Goal: Check status: Check status

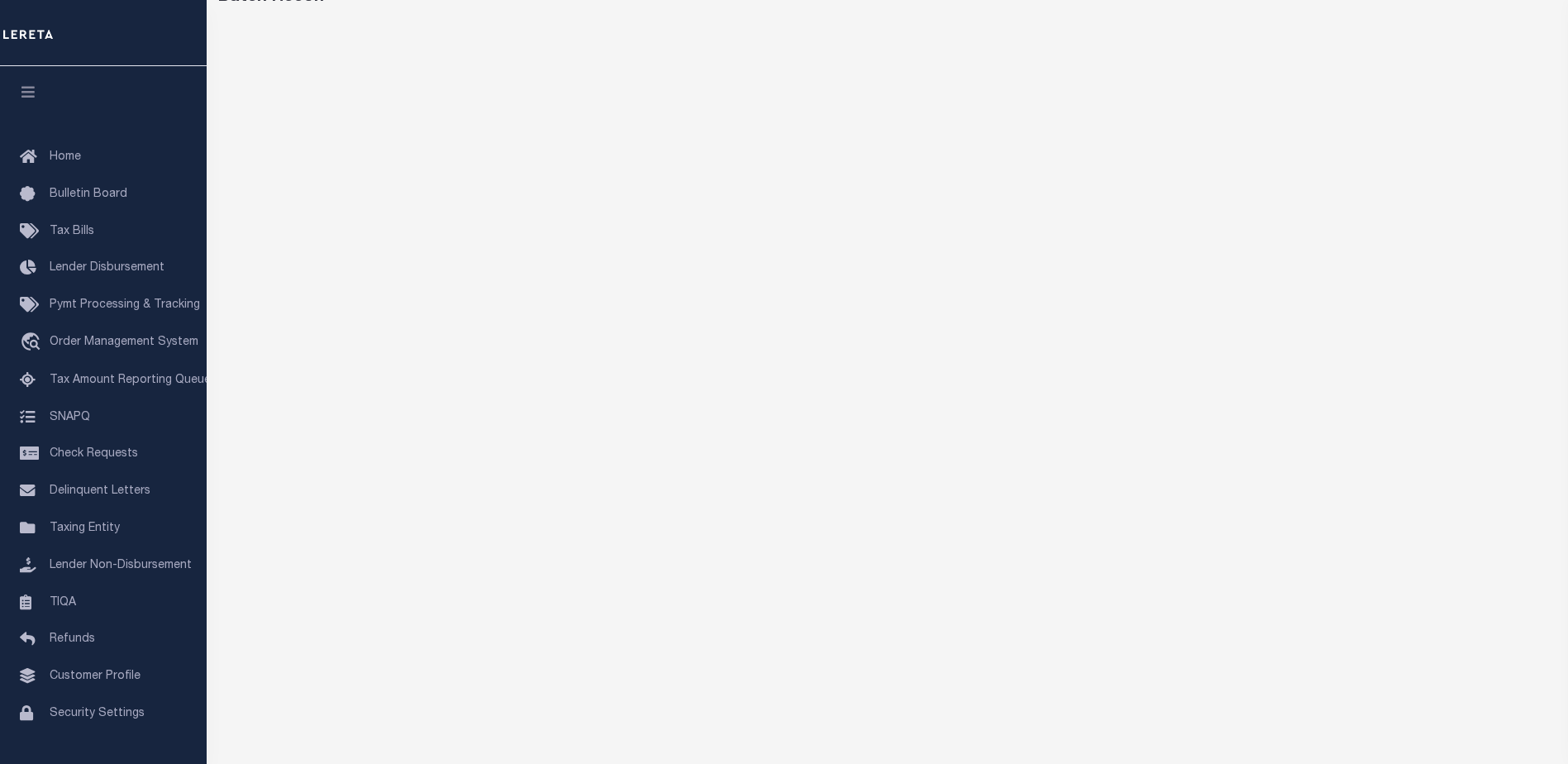
scroll to position [102, 0]
drag, startPoint x: 1150, startPoint y: 7, endPoint x: 1140, endPoint y: 22, distance: 18.0
click at [1150, 7] on div "Batch Recon" at bounding box center [887, 450] width 1361 height 972
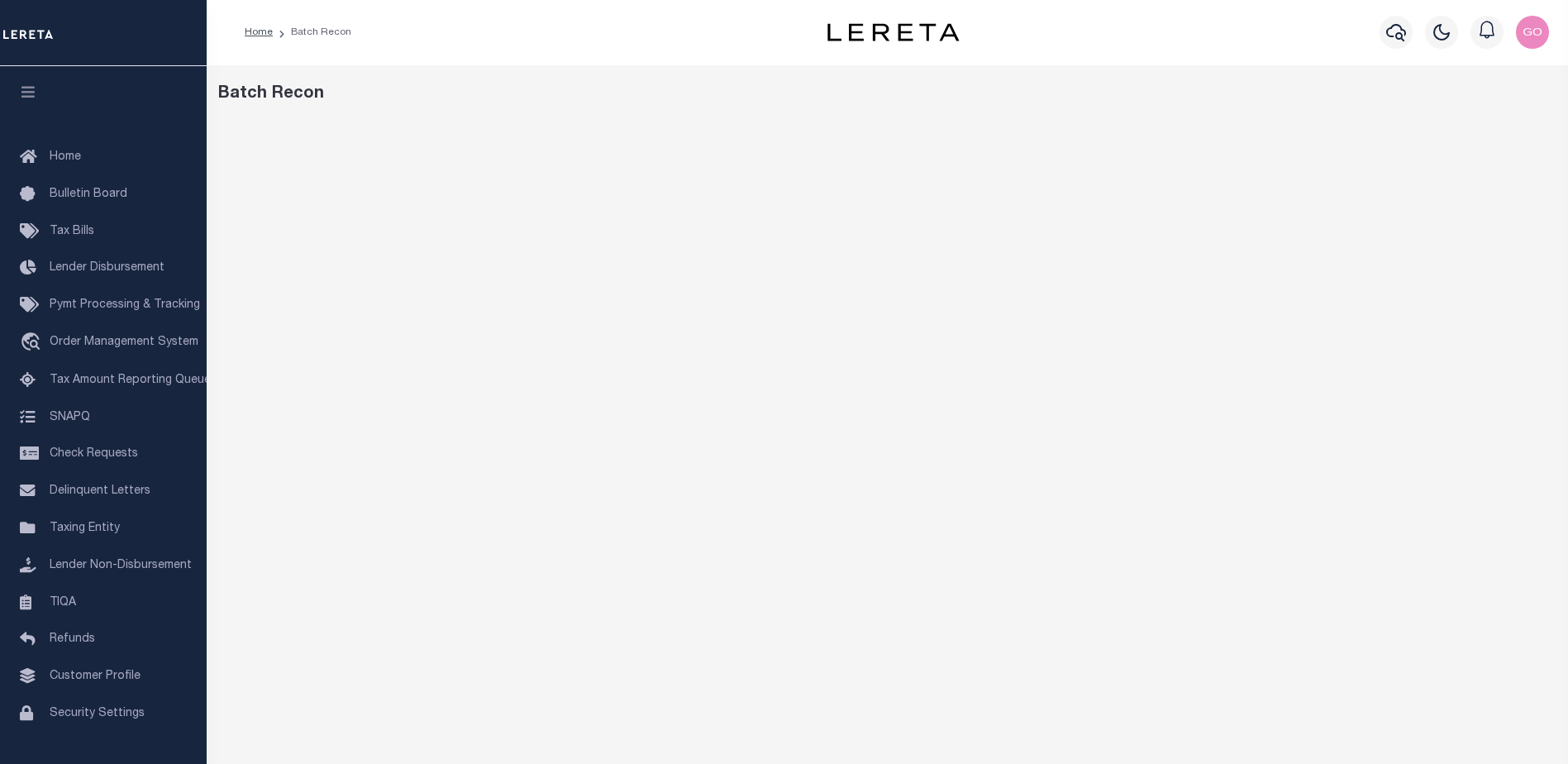
scroll to position [0, 0]
click at [1395, 35] on icon "button" at bounding box center [1396, 33] width 20 height 20
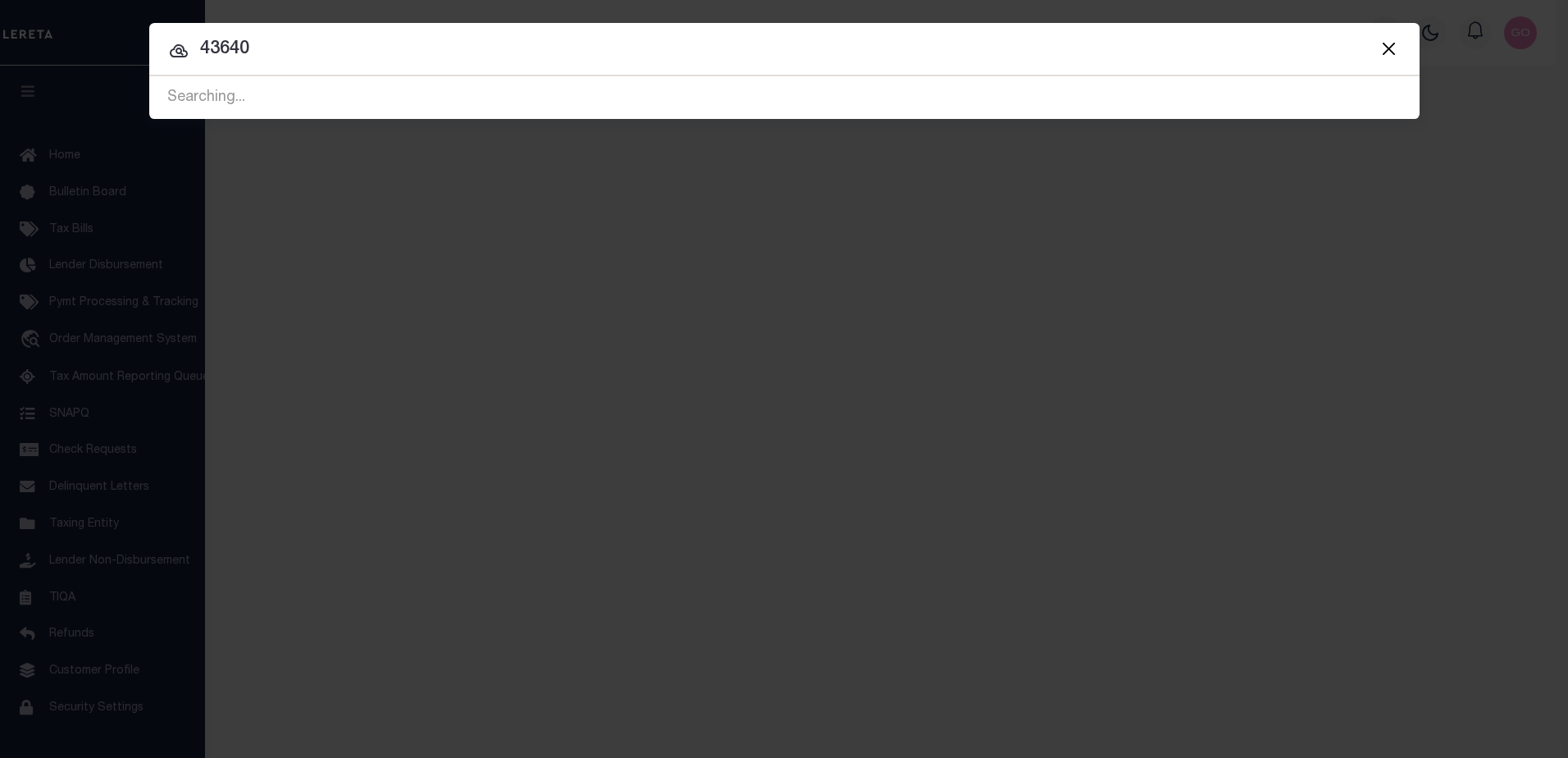
type input "43640"
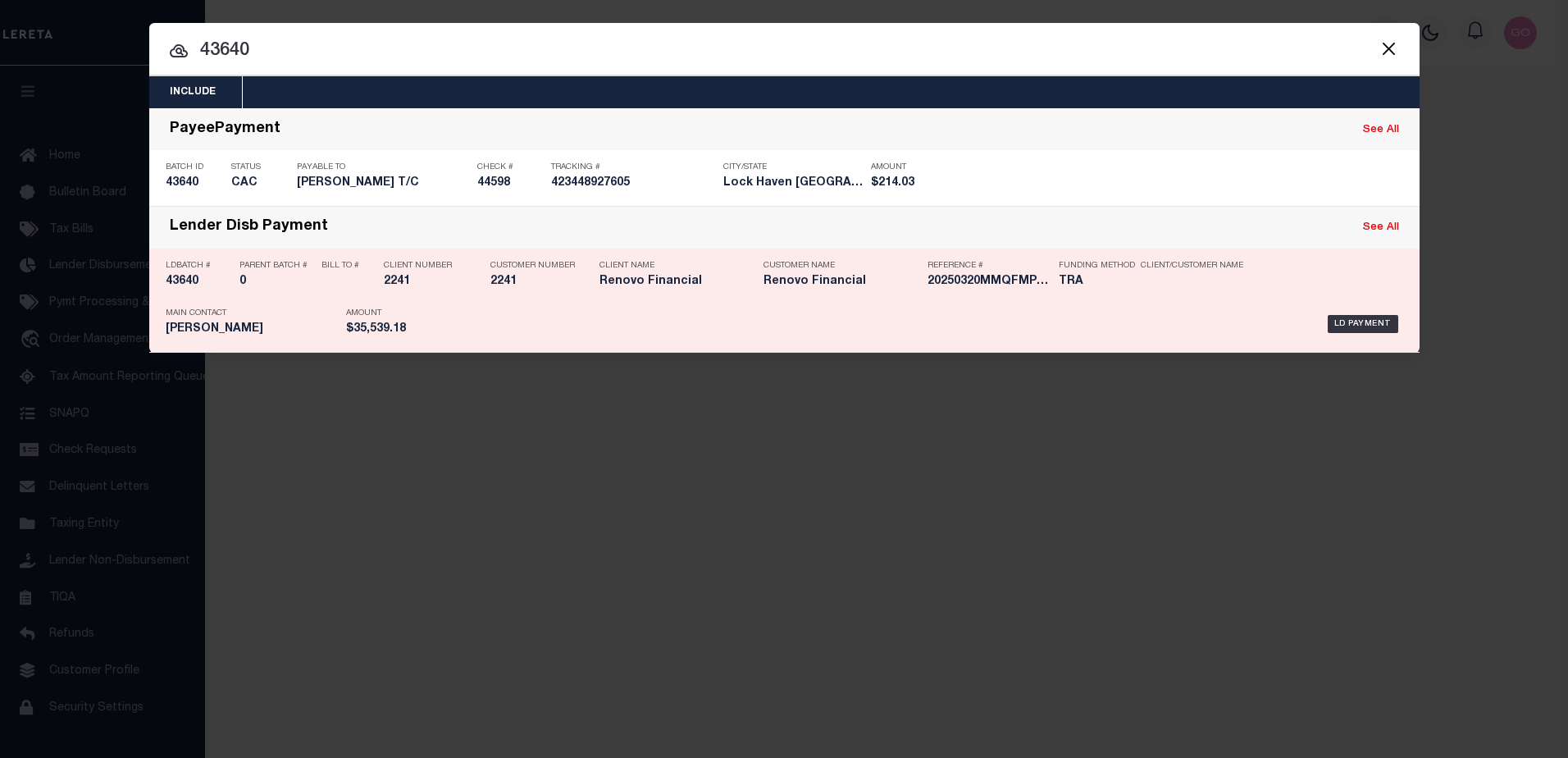
click at [189, 281] on h5 "43640" at bounding box center [199, 282] width 66 height 14
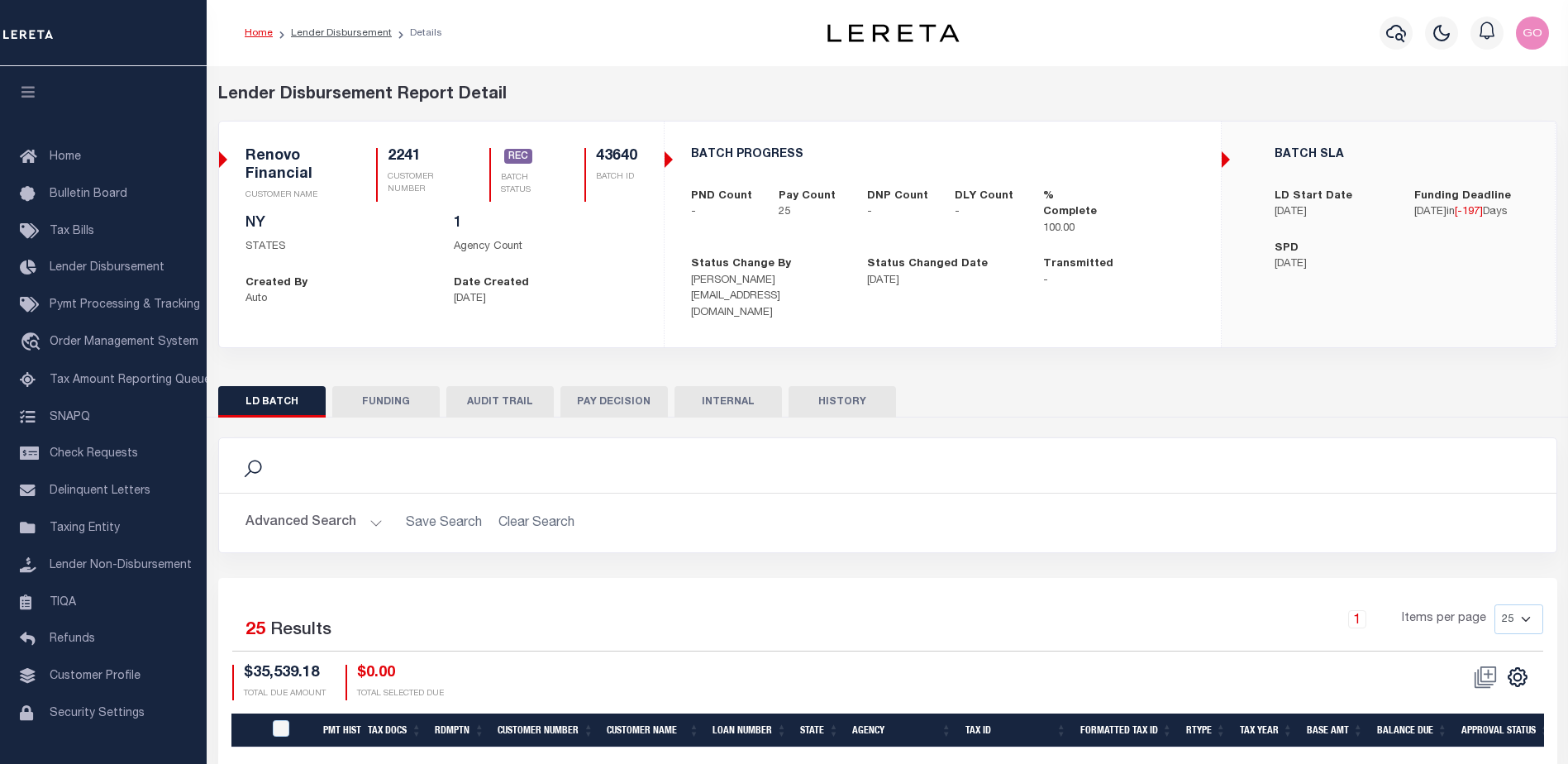
click at [395, 386] on button "FUNDING" at bounding box center [386, 402] width 107 height 31
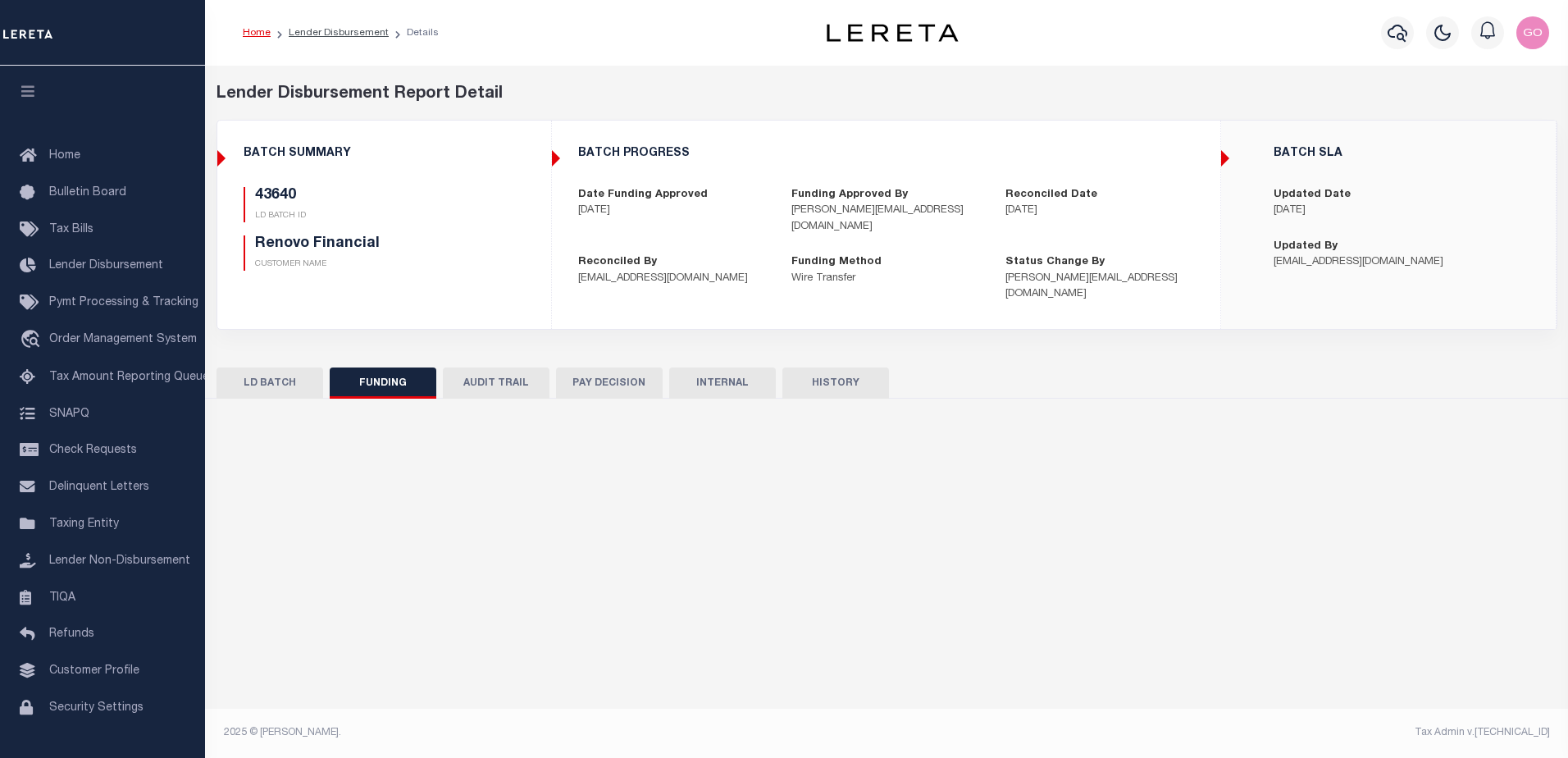
type input "$35,539.18"
type input "$0"
type input "[DATE]"
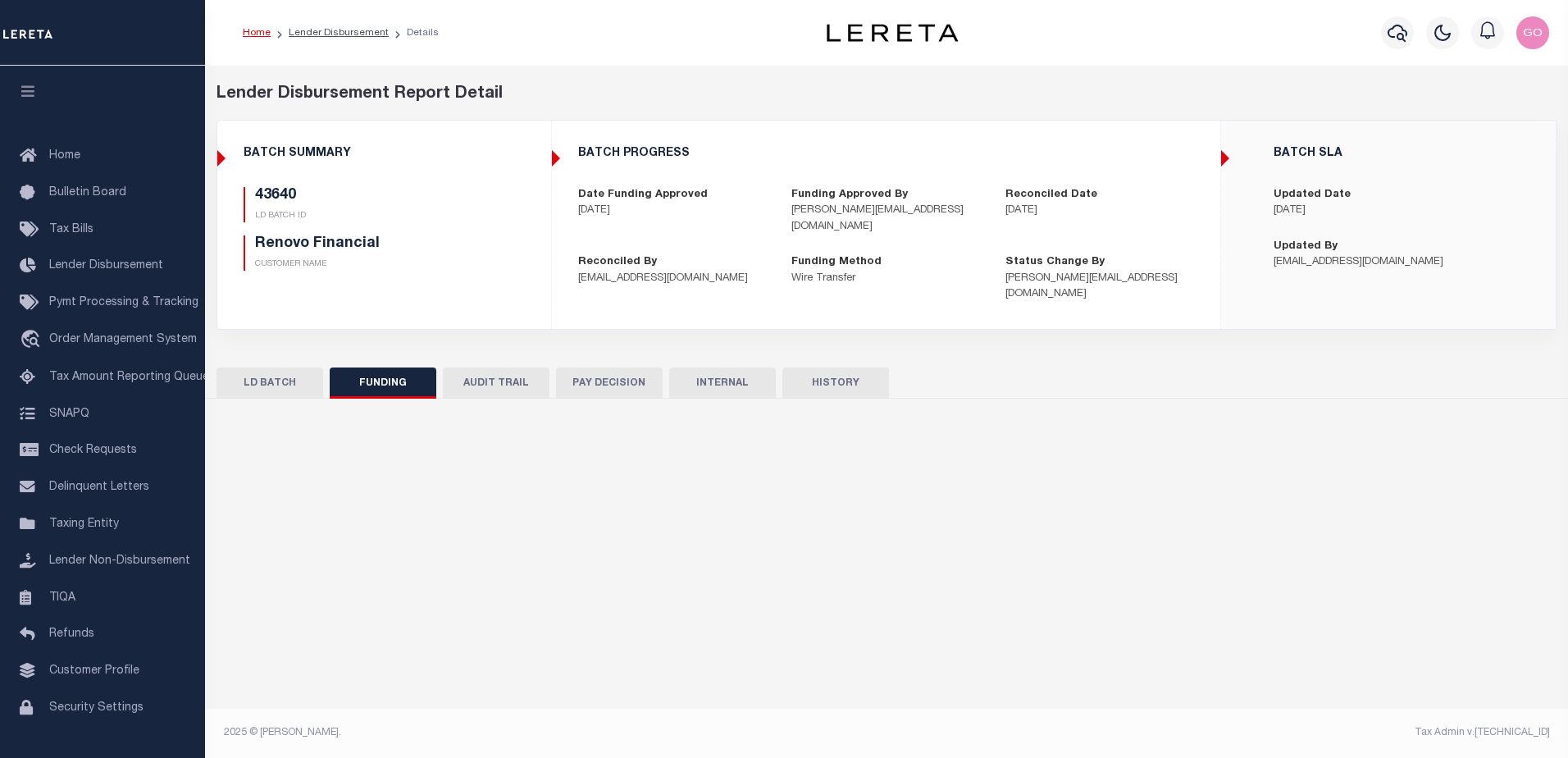
type input "20250320MMQFMP2700319003201737FT01"
type input "[DATE]"
select select "100"
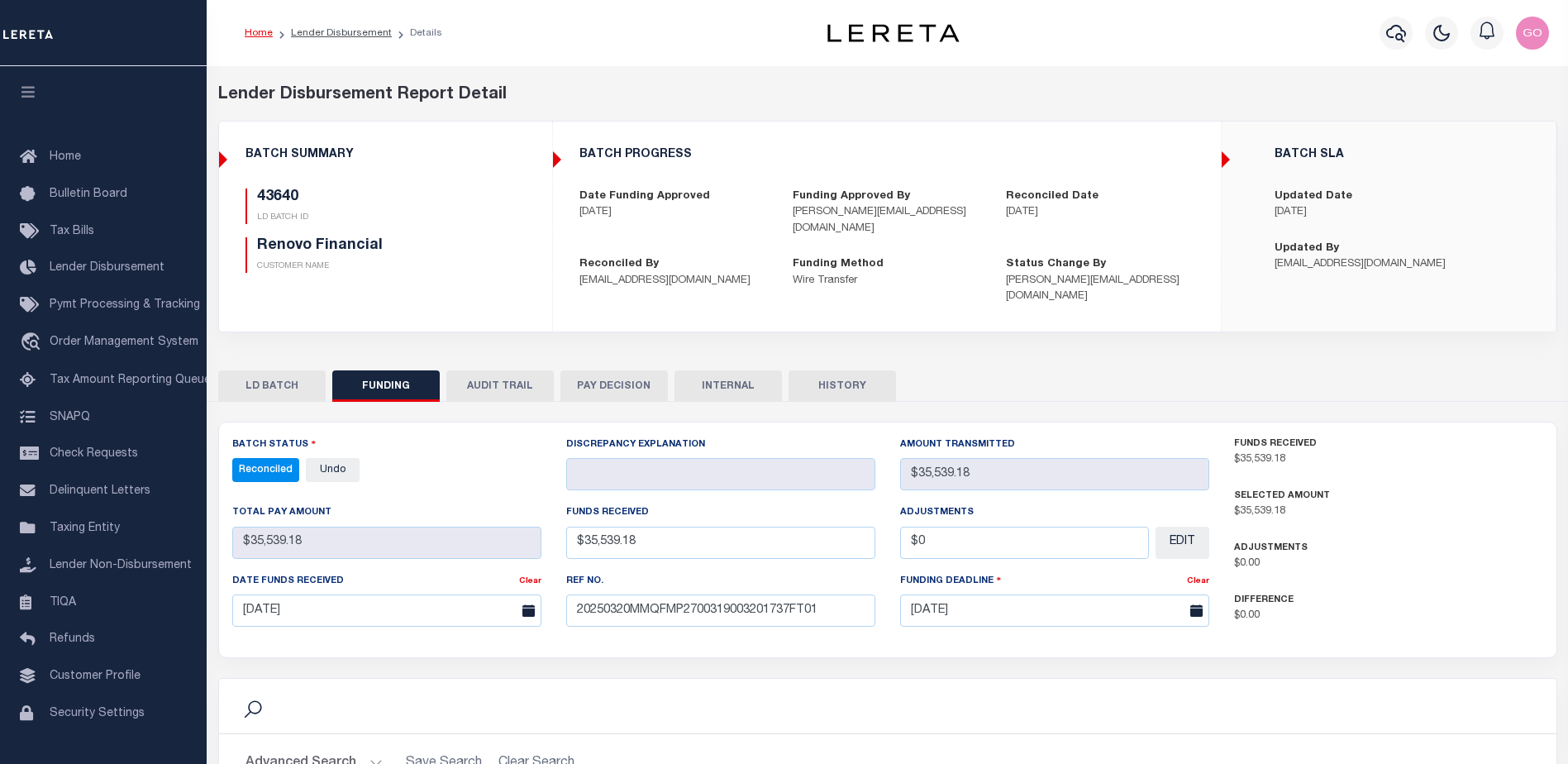
select select "100"
click at [758, 370] on button "INTERNAL" at bounding box center [728, 386] width 107 height 31
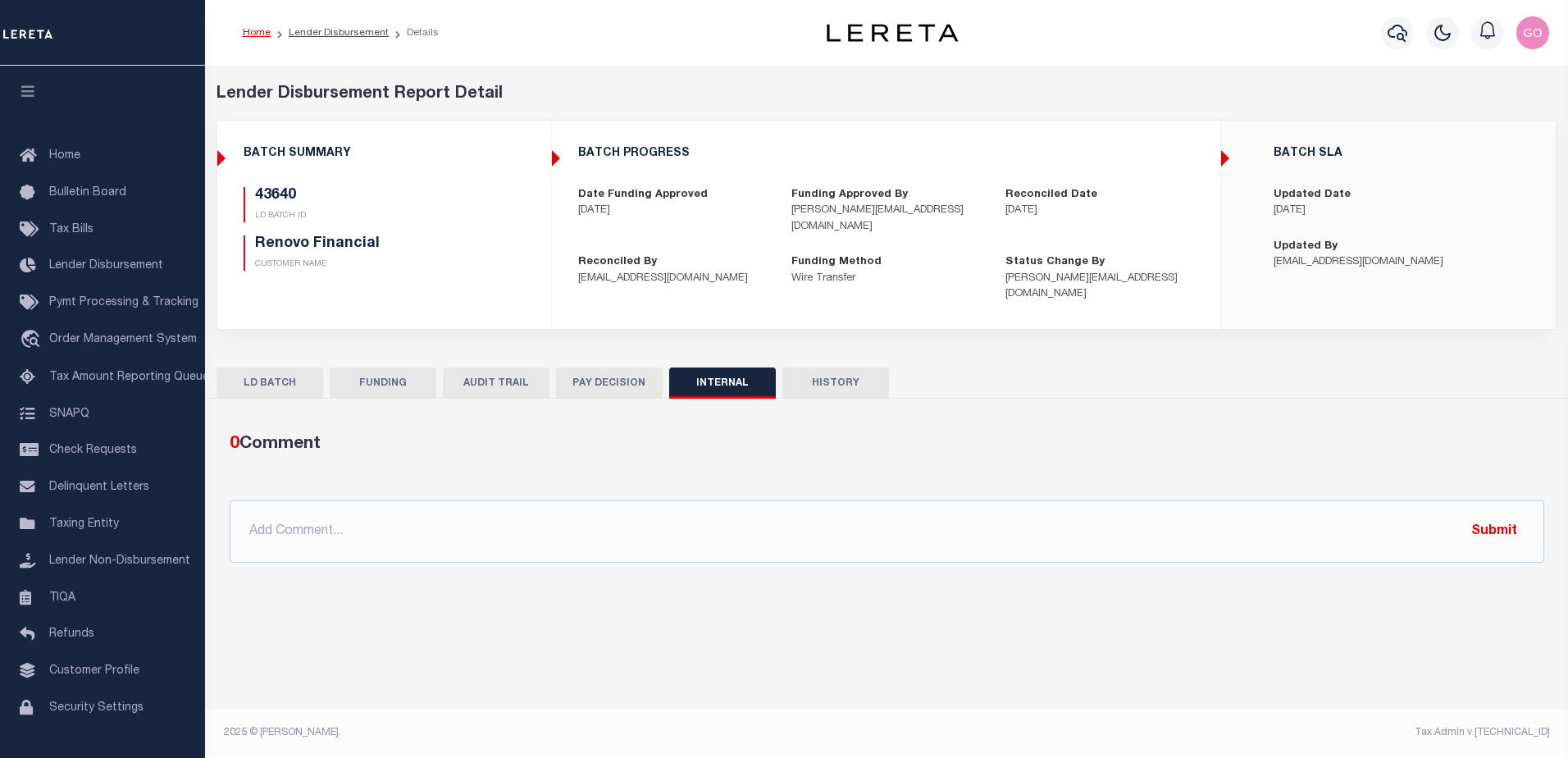
click at [379, 367] on button "FUNDING" at bounding box center [383, 383] width 106 height 31
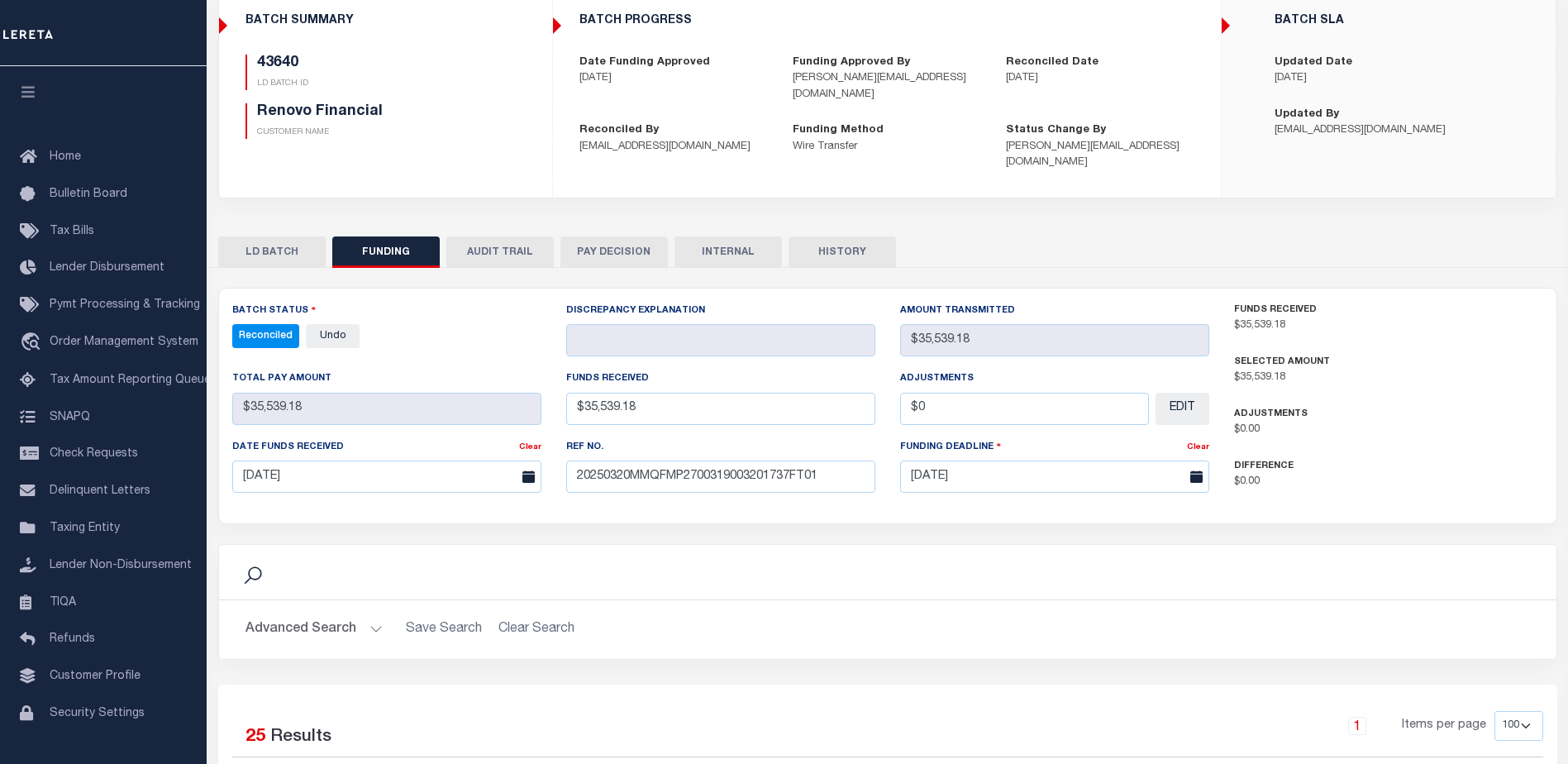
scroll to position [166, 0]
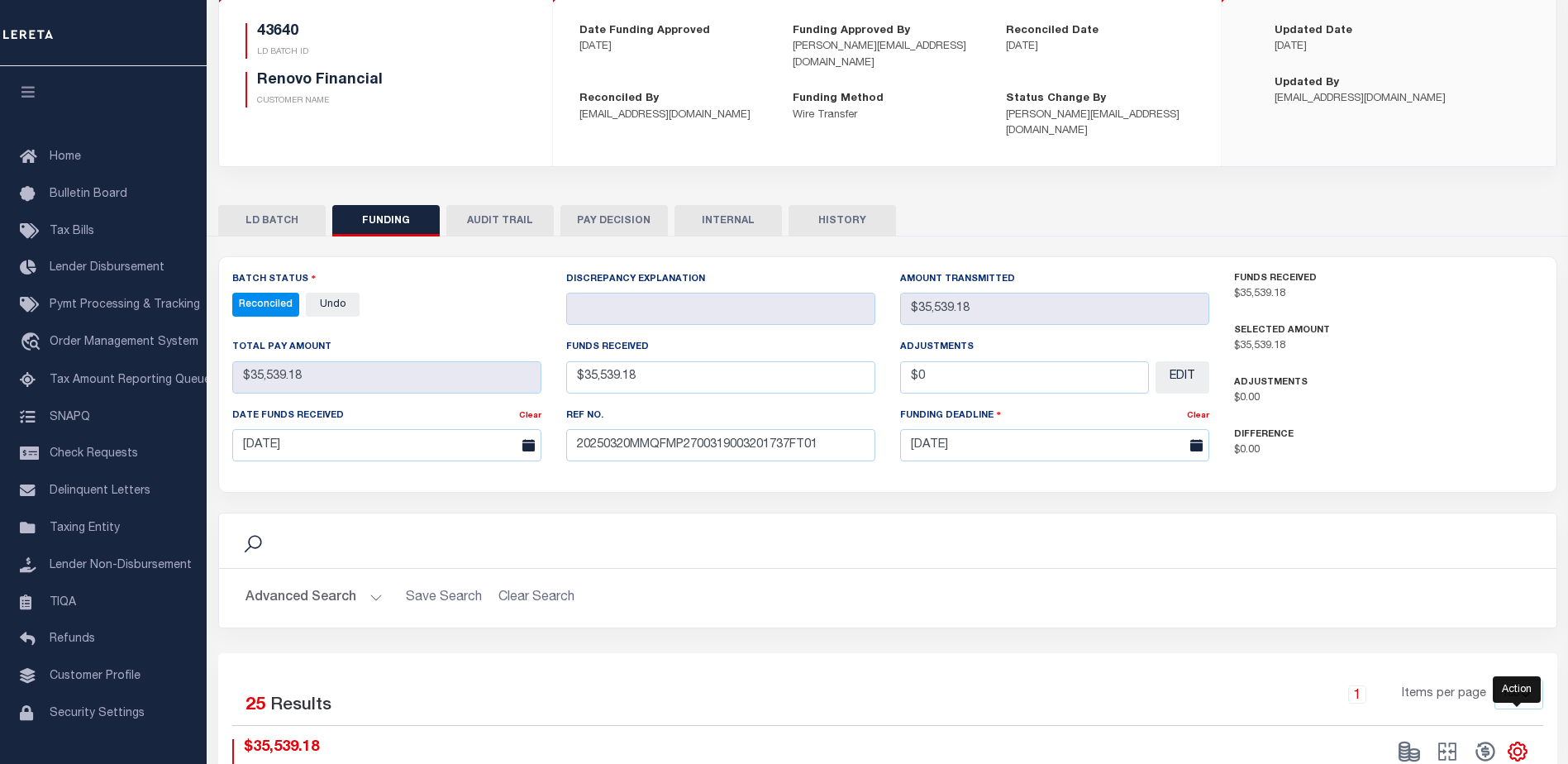
click at [1513, 748] on icon "" at bounding box center [1517, 751] width 7 height 7
click at [1406, 523] on span "CSV" at bounding box center [1398, 529] width 25 height 12
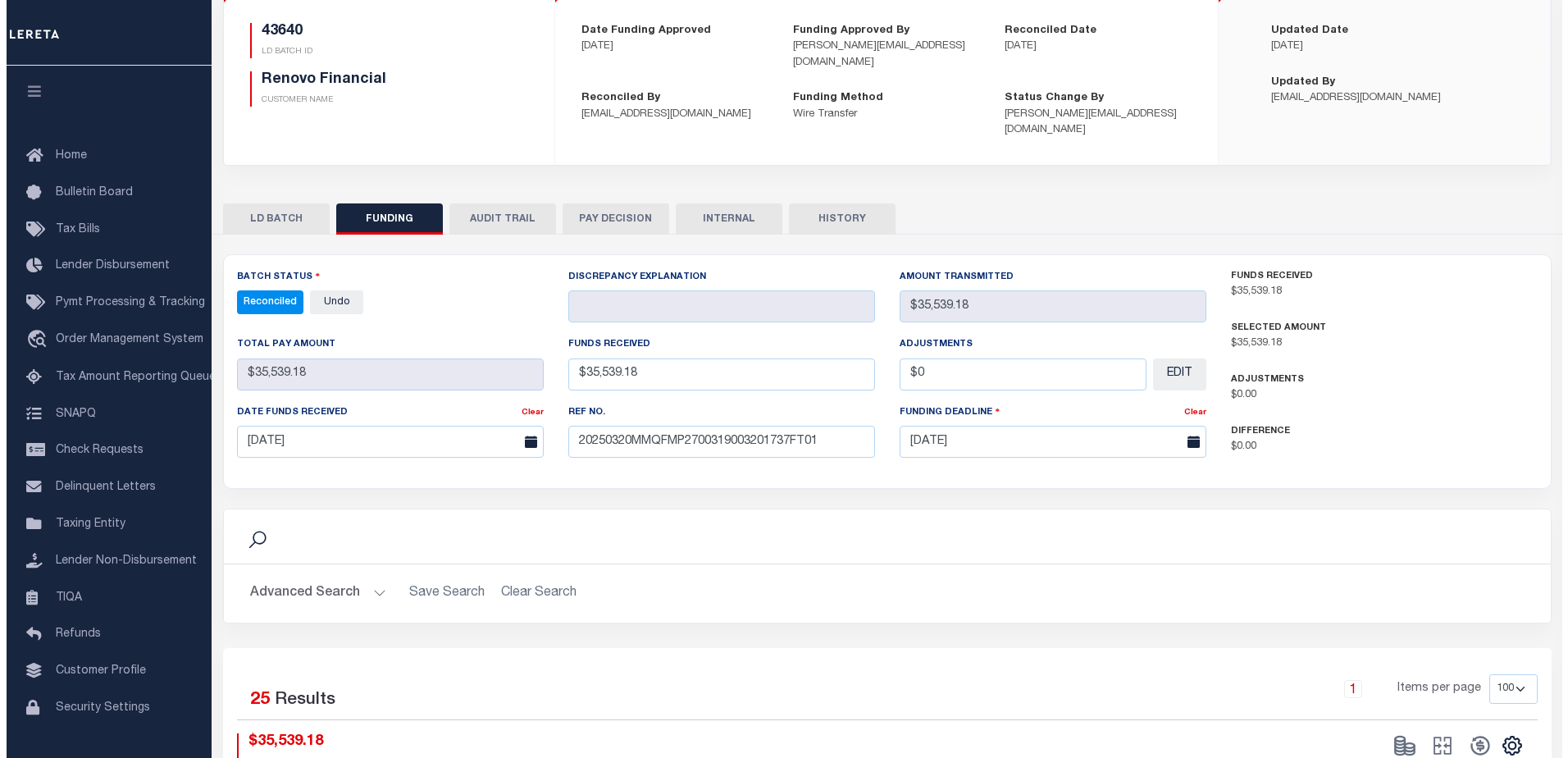
scroll to position [0, 0]
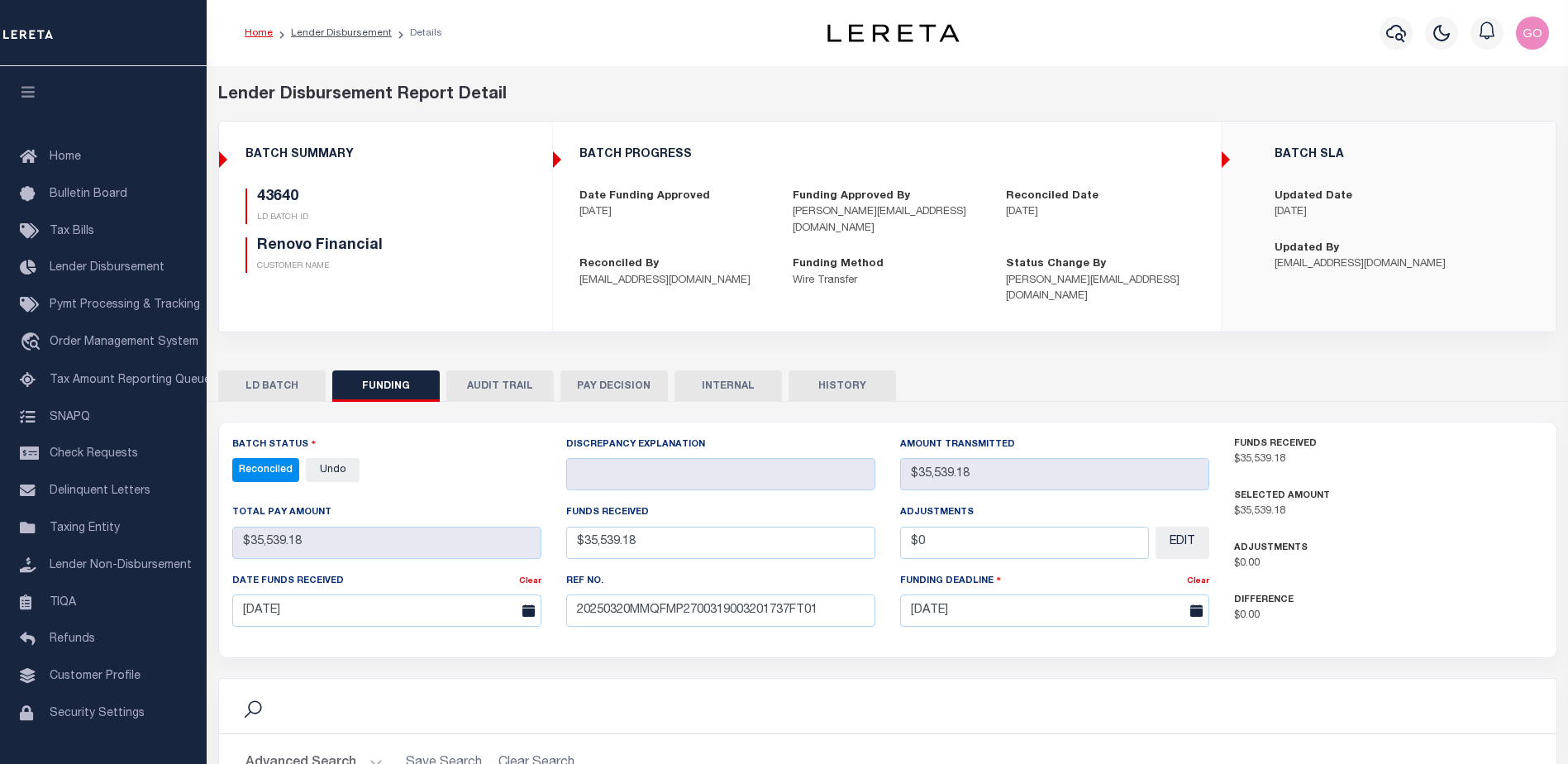
click at [1044, 109] on div "Lender Disbursement Report Detail 2241 CLIENT NUMBER Renovo Financial CLIENT NA…" at bounding box center [887, 219] width 1364 height 275
click at [1401, 34] on icon "button" at bounding box center [1396, 33] width 20 height 20
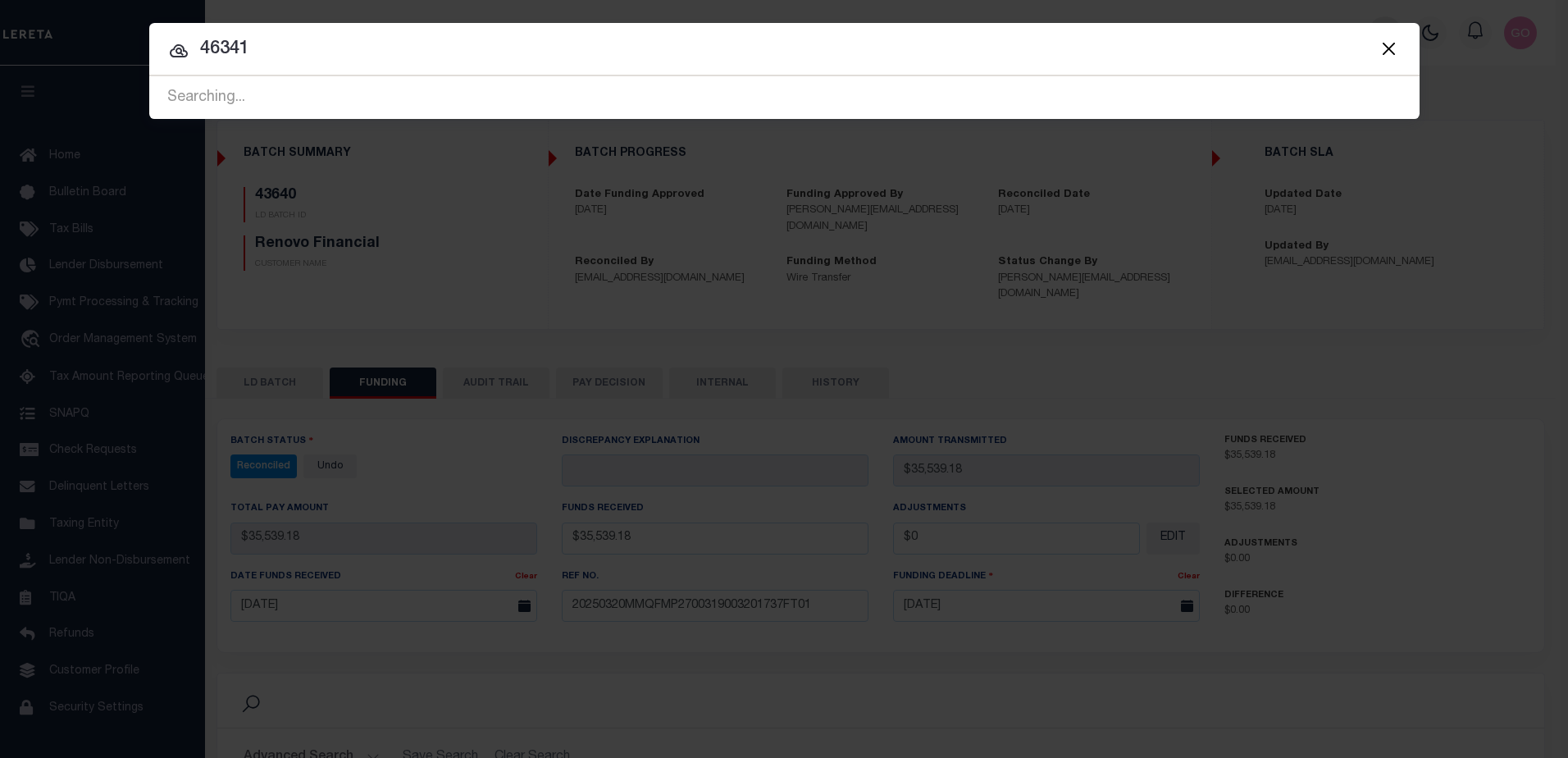
type input "46341"
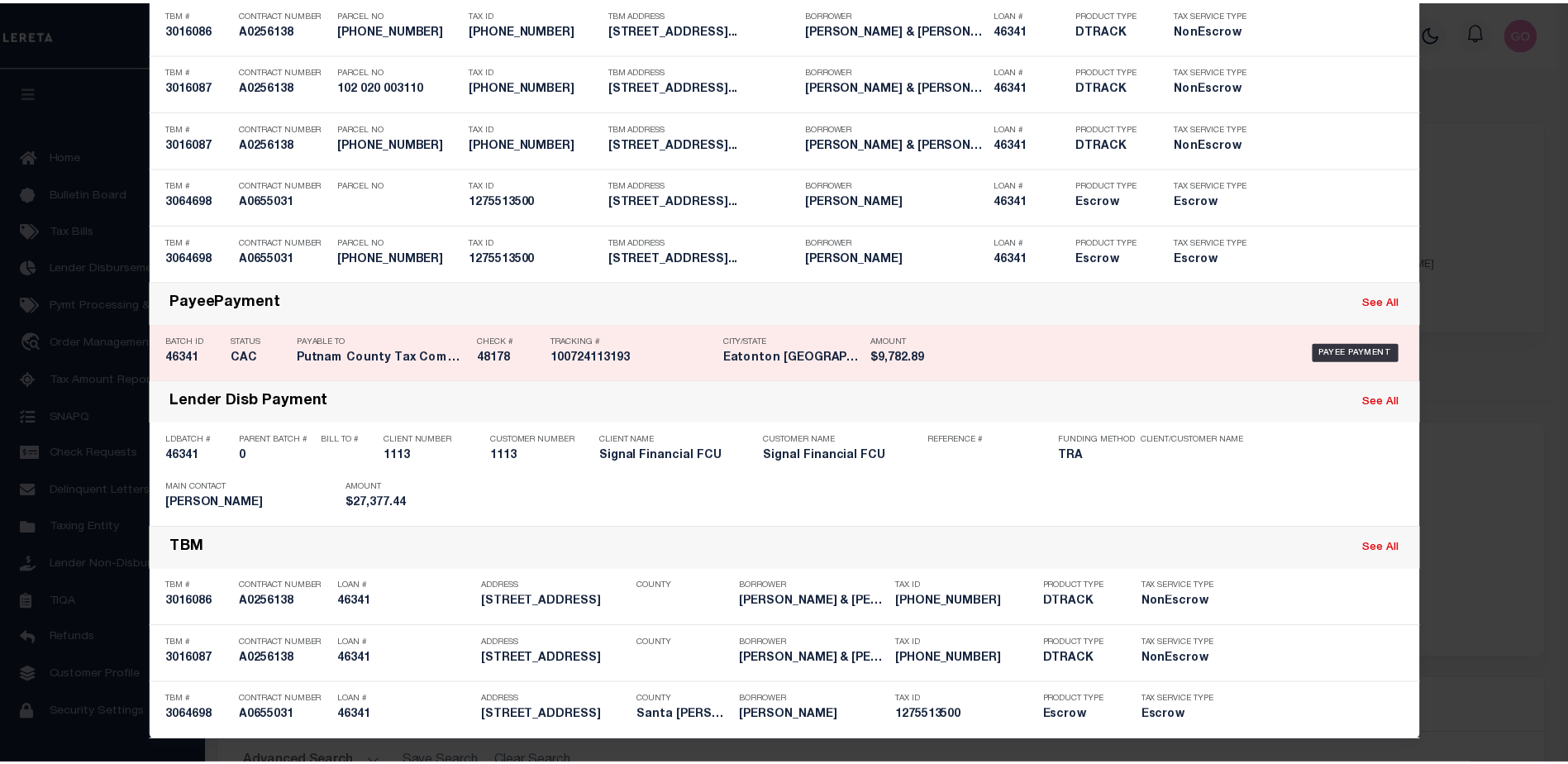
scroll to position [842, 0]
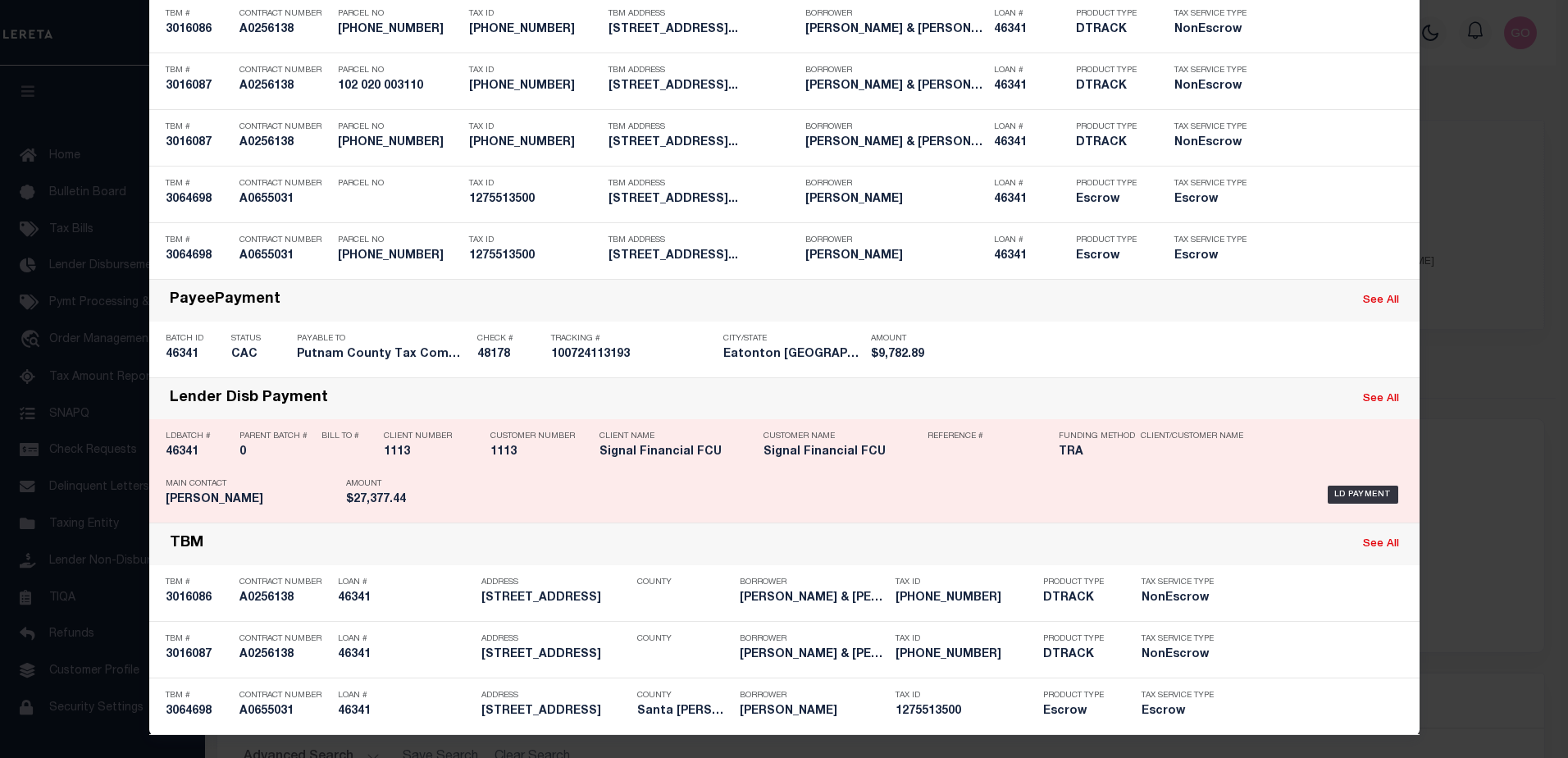
click at [174, 450] on h5 "46341" at bounding box center [199, 453] width 66 height 14
checkbox input "true"
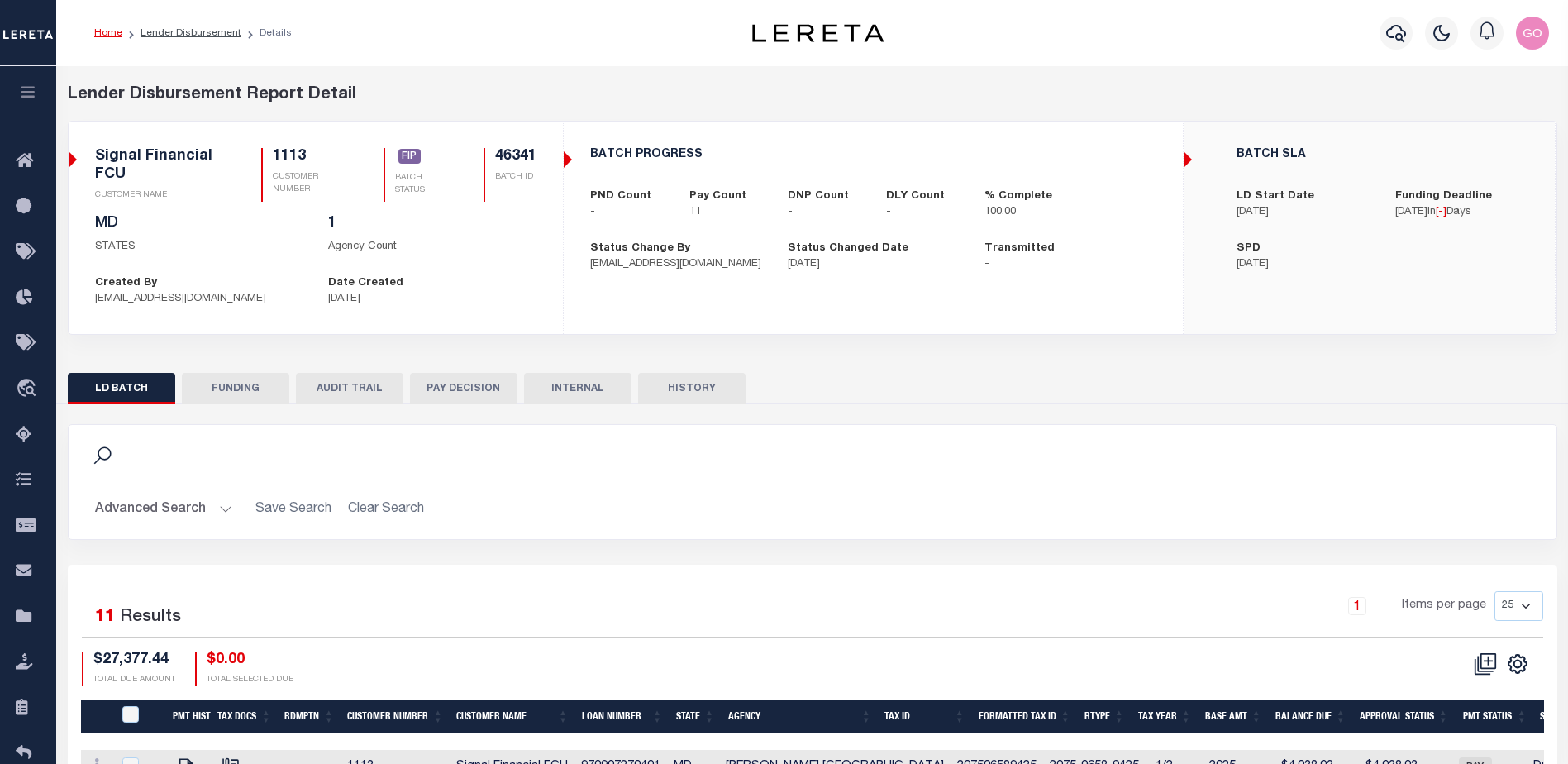
click at [250, 391] on button "FUNDING" at bounding box center [235, 388] width 107 height 31
type input "$27,377.44"
type input "$0"
type input "[DATE]"
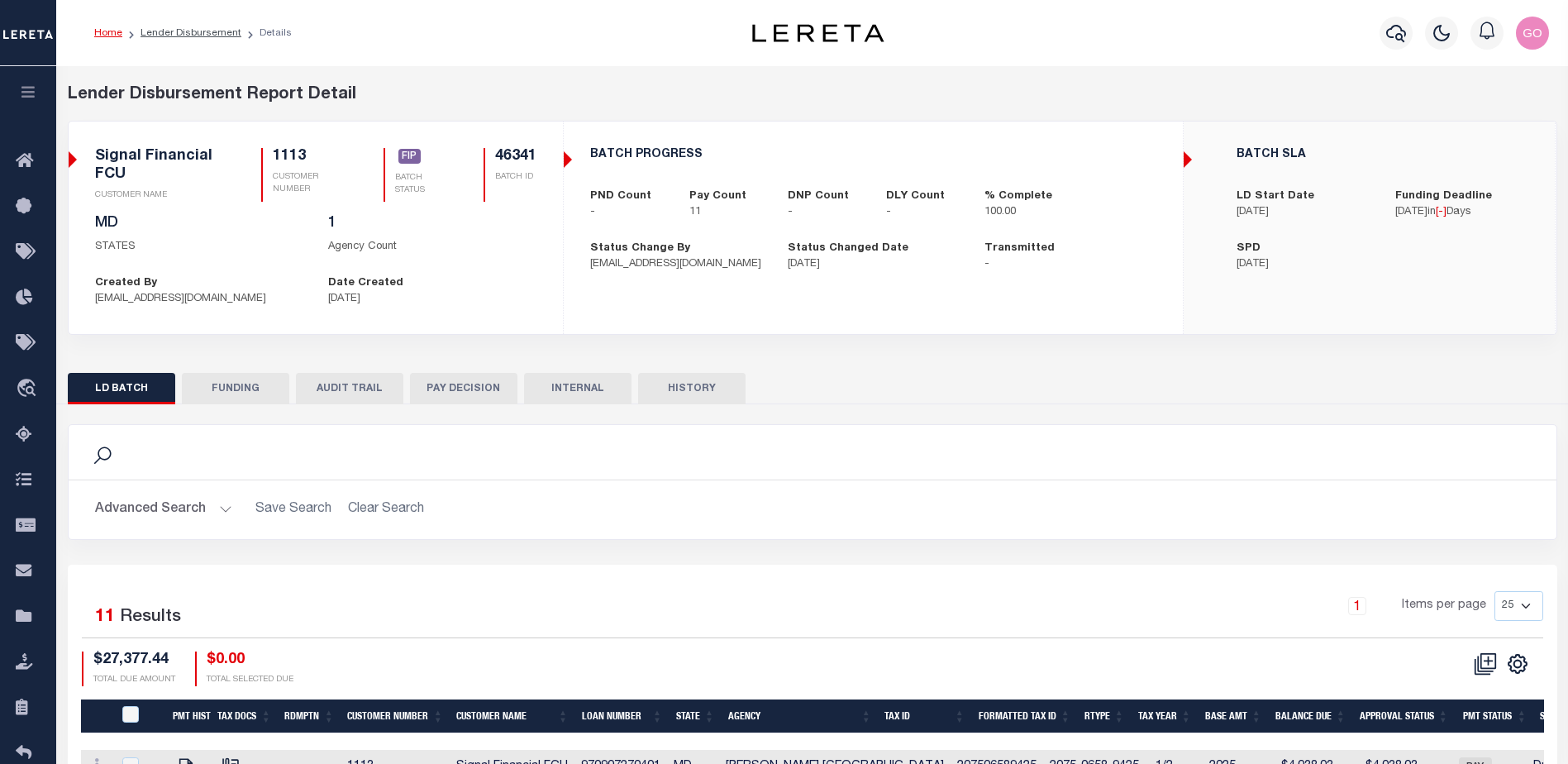
select select "100"
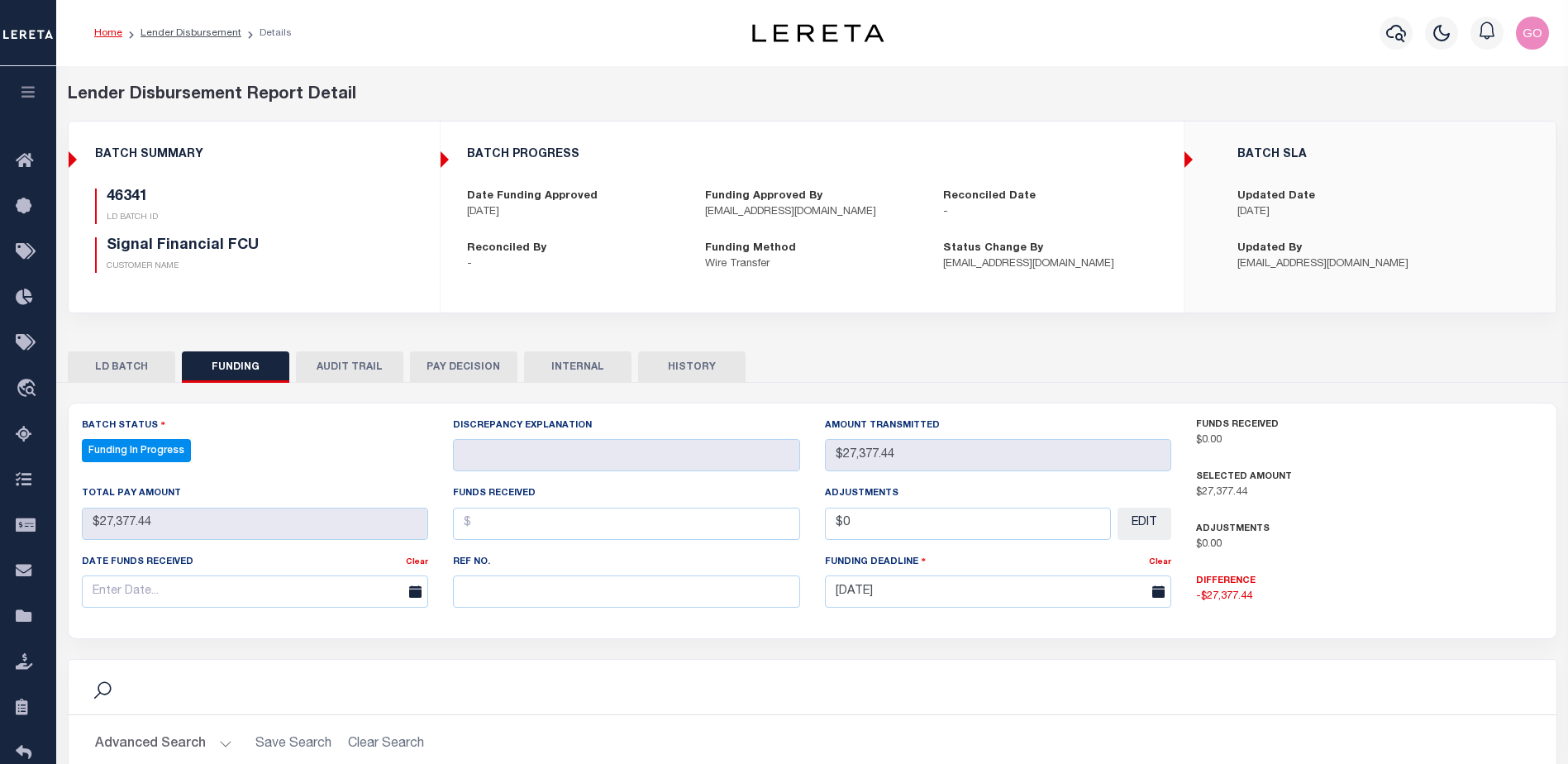
select select "100"
click at [595, 377] on button "INTERNAL" at bounding box center [578, 367] width 107 height 31
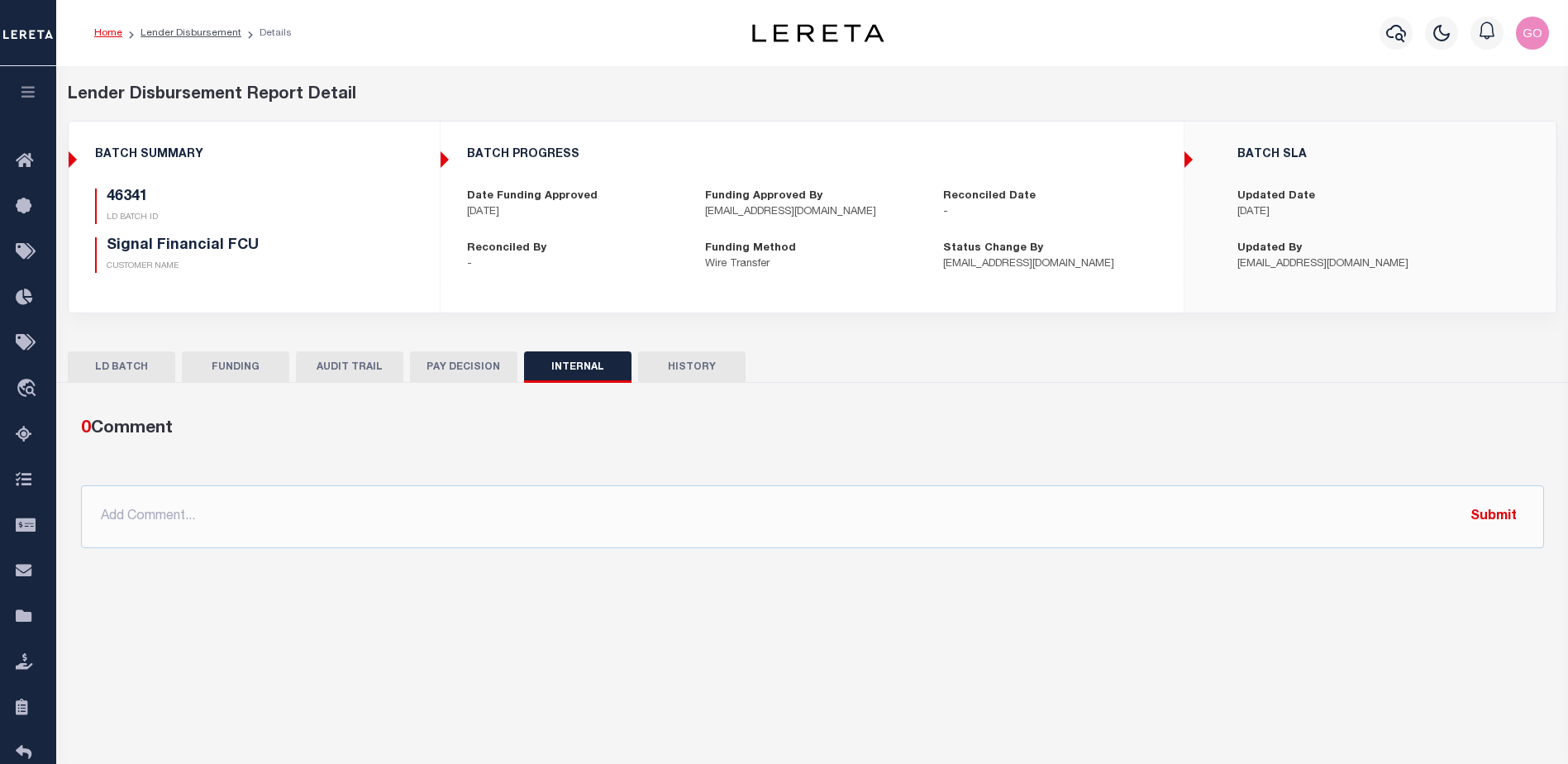
click at [234, 366] on button "FUNDING" at bounding box center [235, 367] width 107 height 31
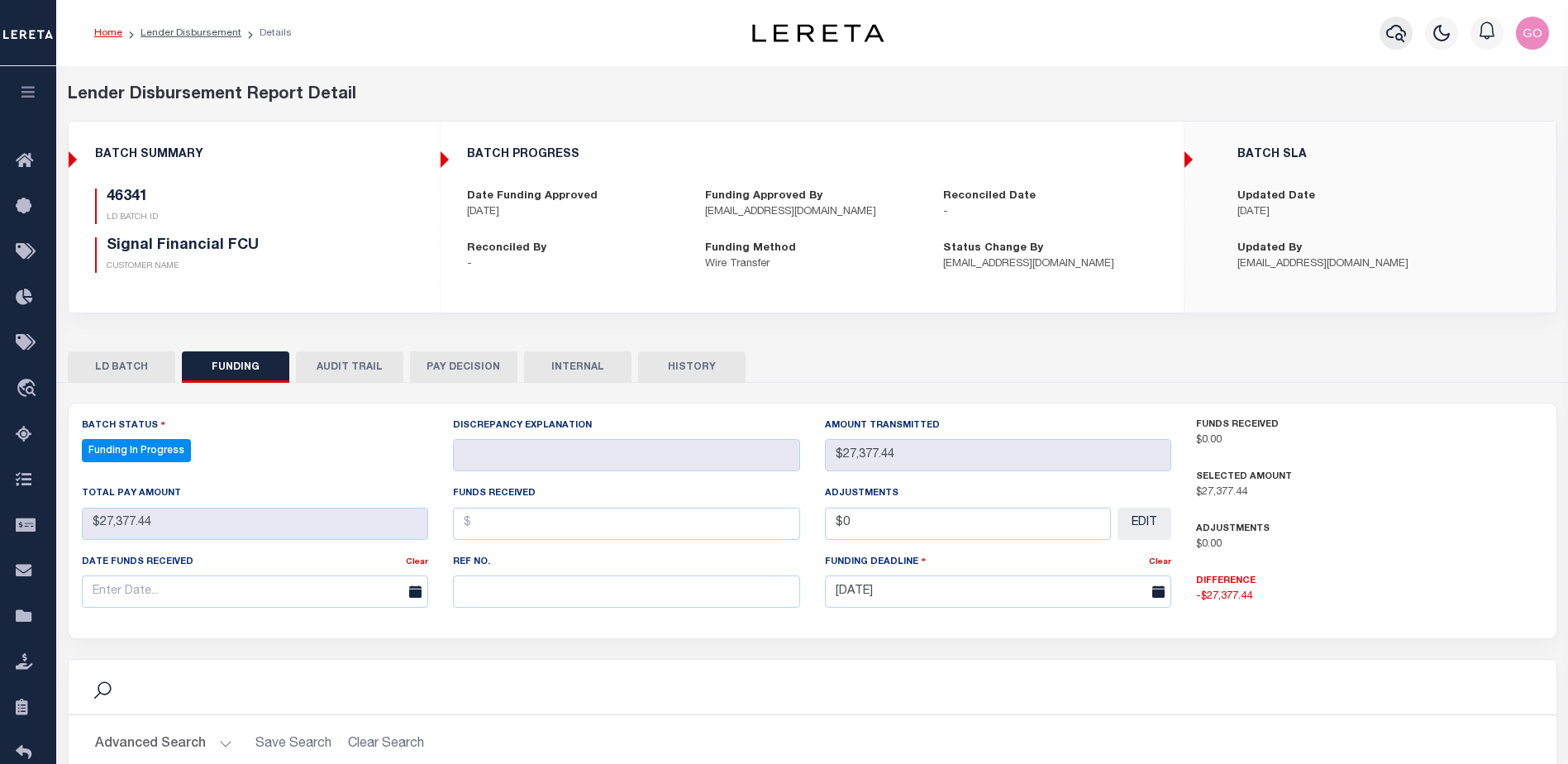
click at [1400, 28] on icon "button" at bounding box center [1396, 33] width 20 height 17
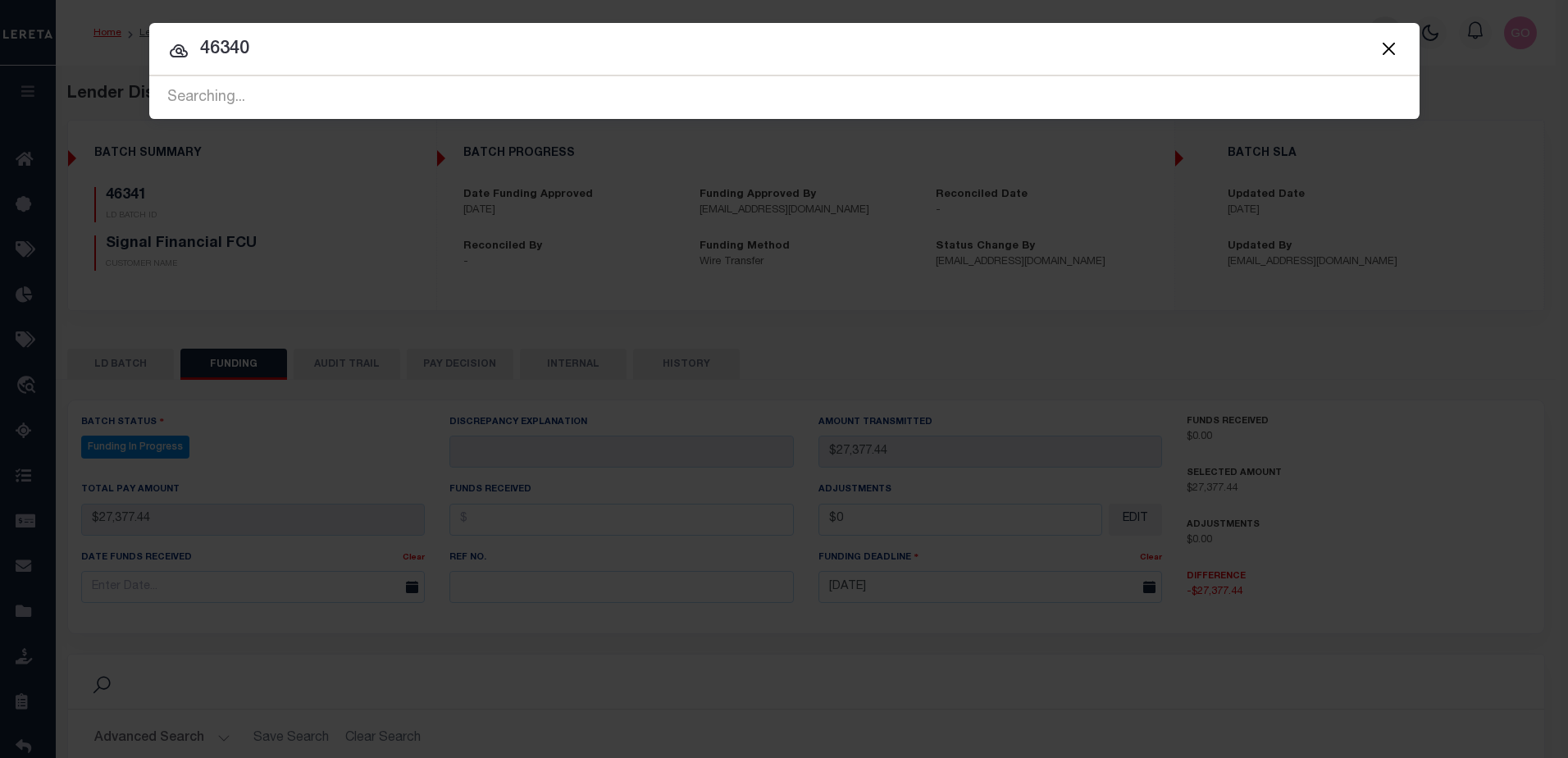
type input "46340"
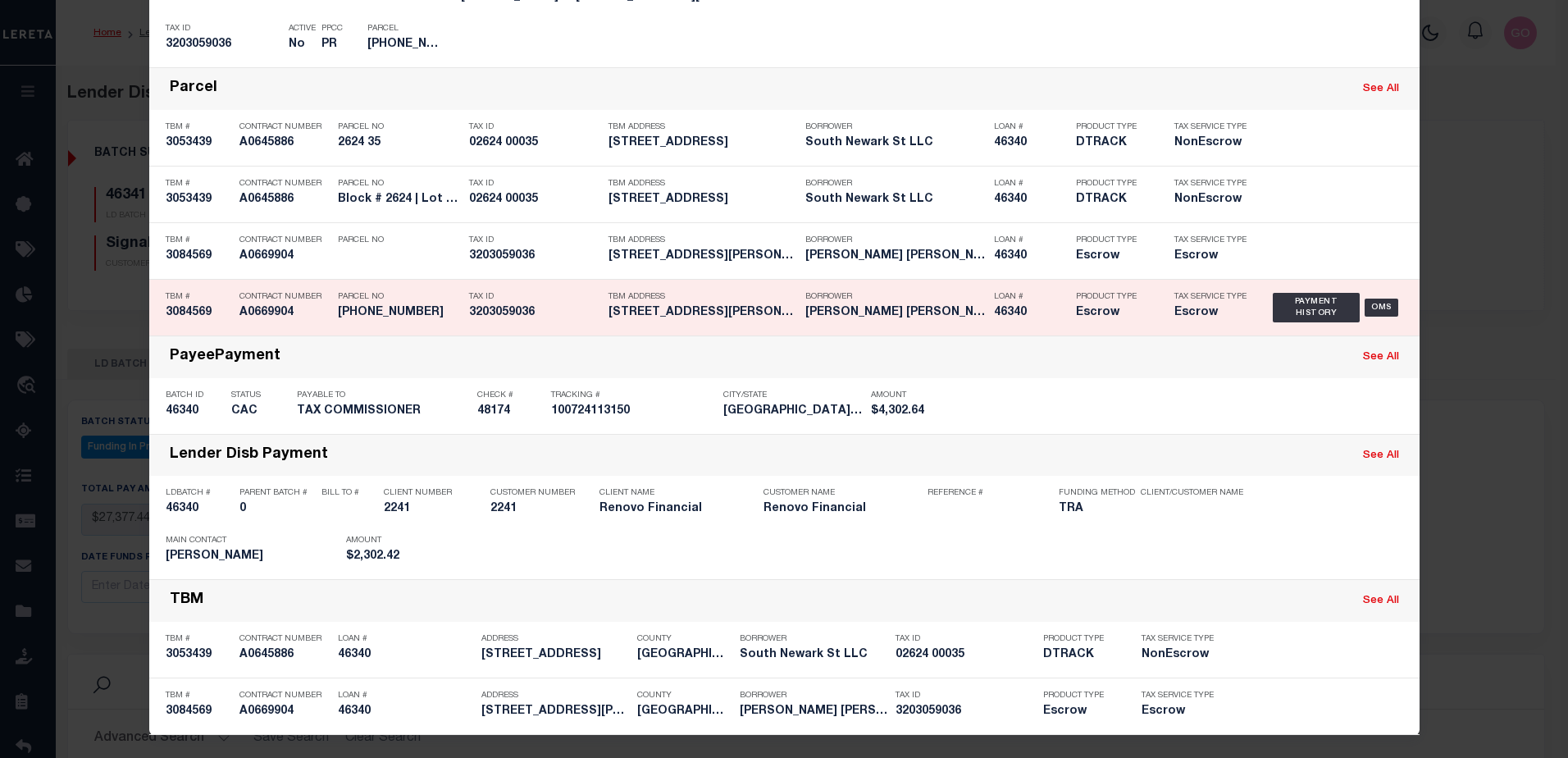
scroll to position [486, 0]
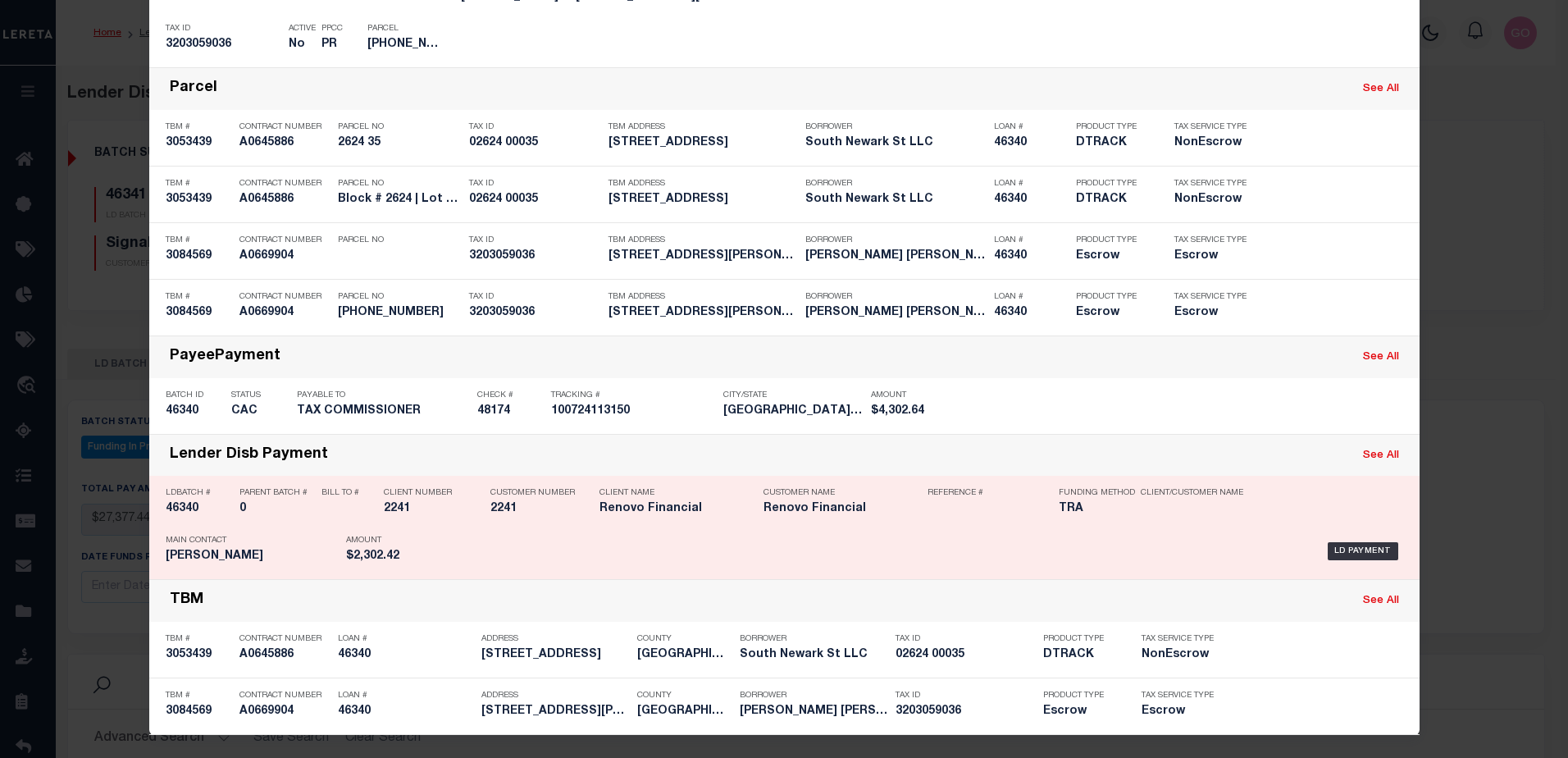
click at [184, 508] on h5 "46340" at bounding box center [199, 509] width 66 height 14
checkbox input "true"
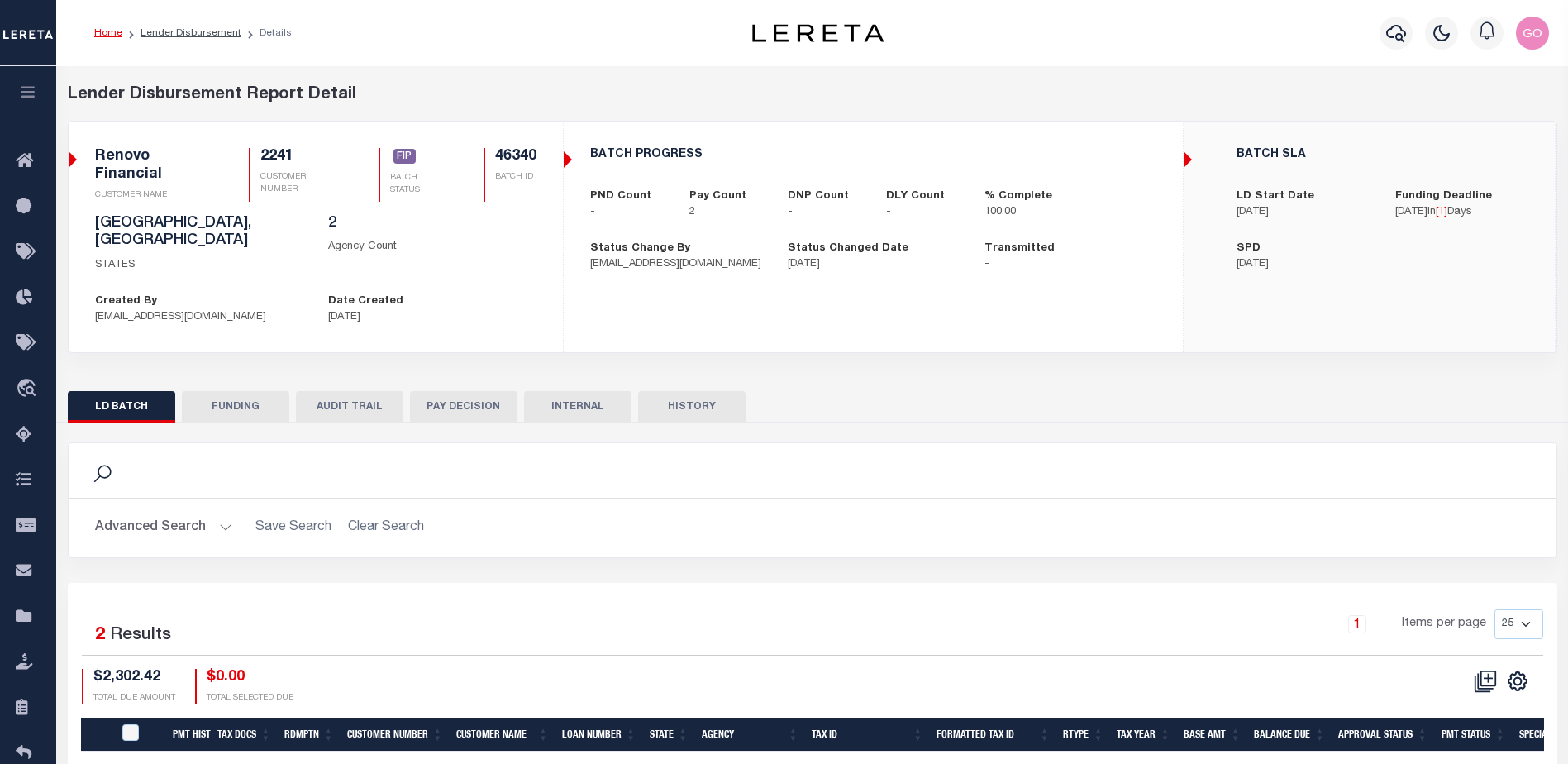
click at [265, 391] on button "FUNDING" at bounding box center [235, 406] width 107 height 31
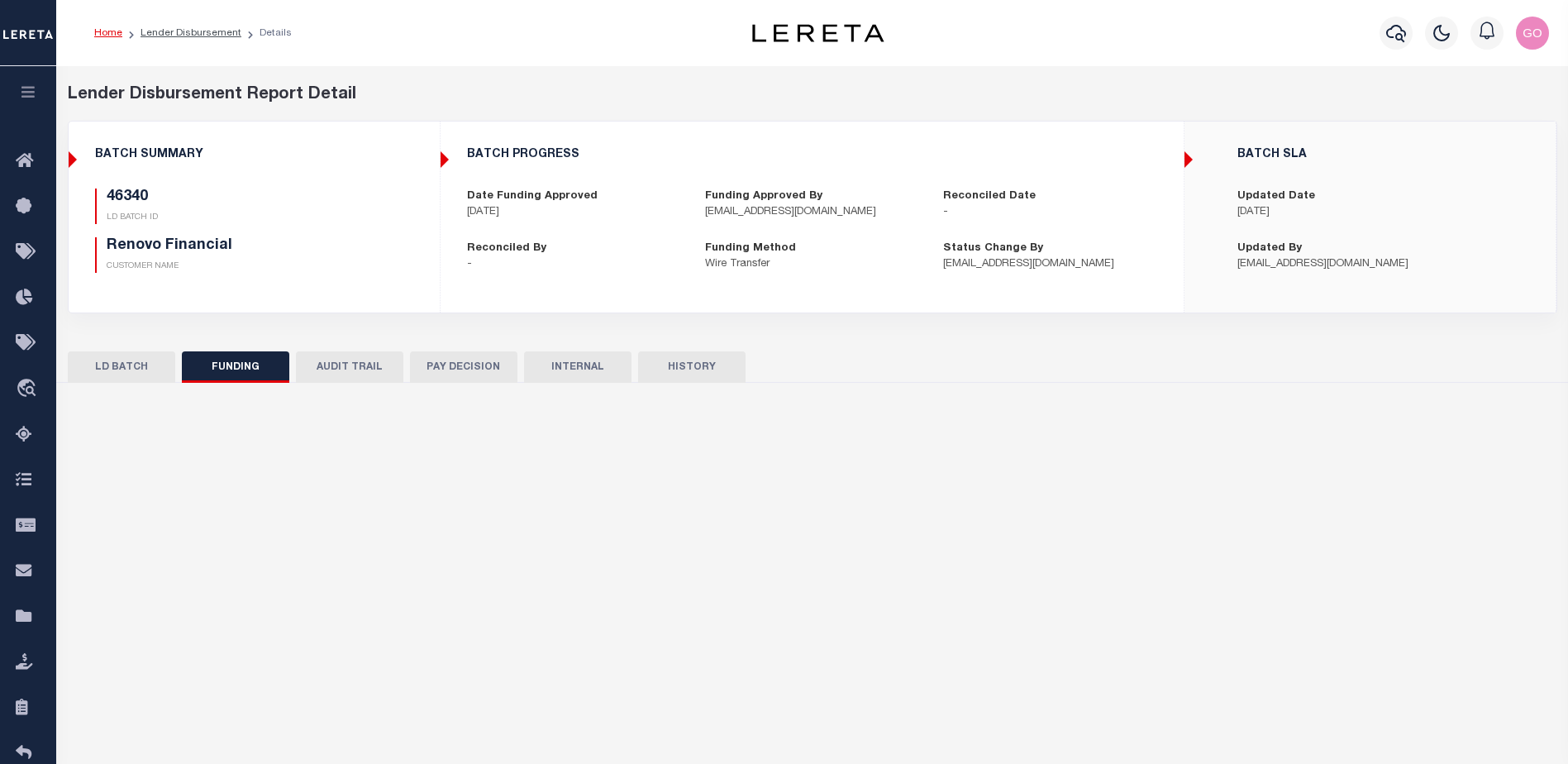
type input "$2,302.42"
type input "$0"
type input "[DATE]"
select select "100"
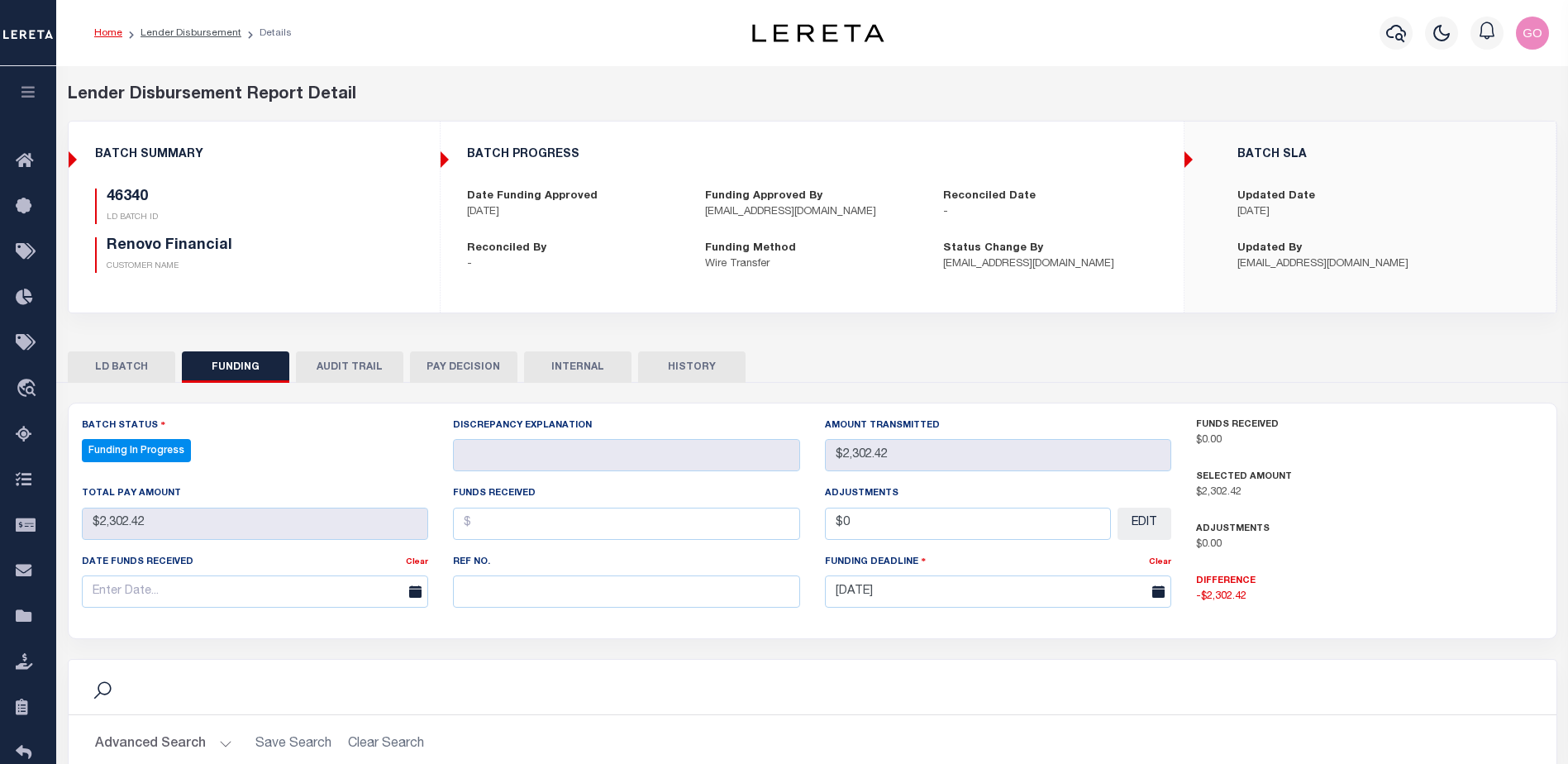
select select "100"
click at [1394, 27] on icon "button" at bounding box center [1396, 33] width 20 height 17
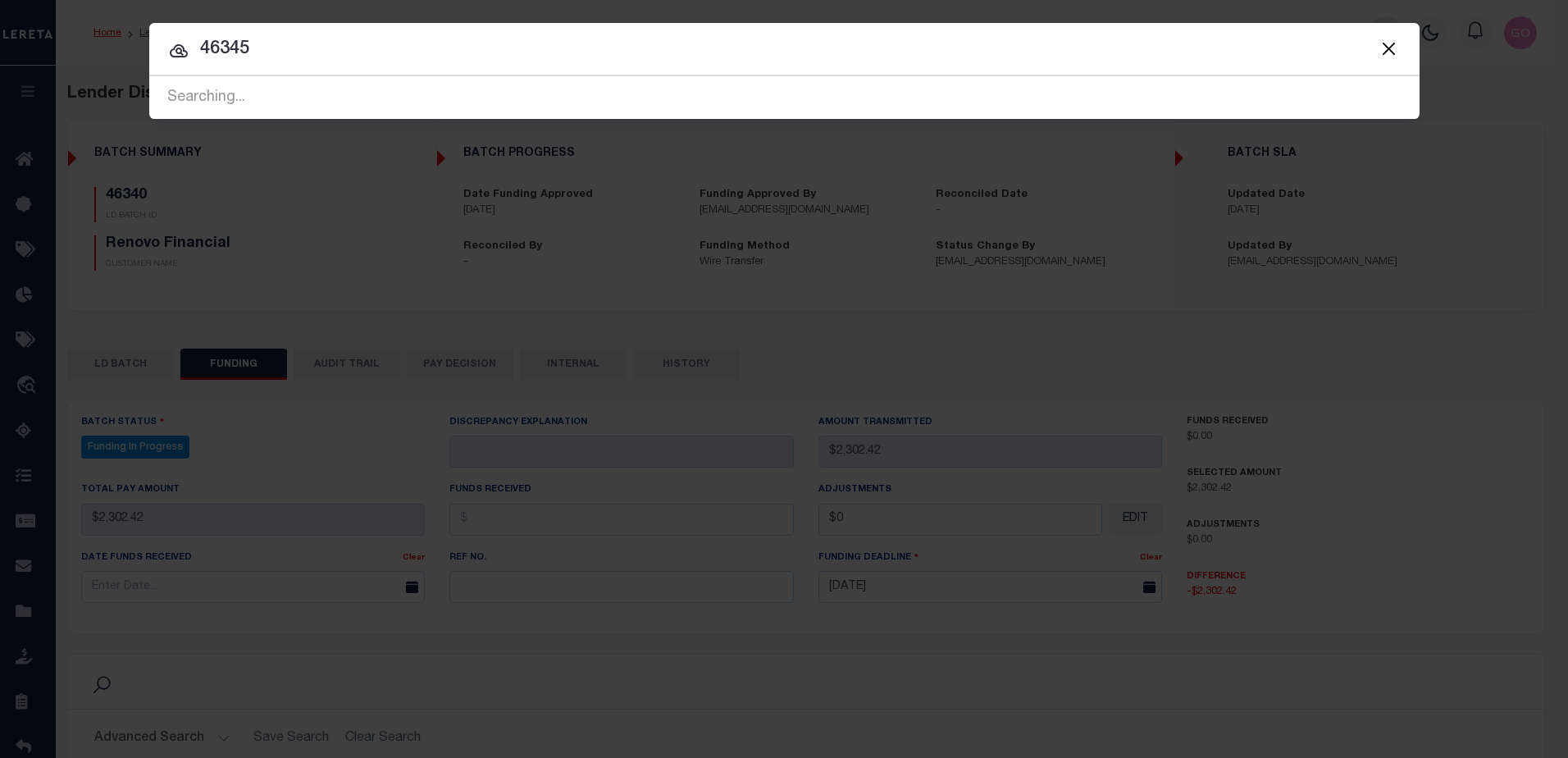
type input "46345"
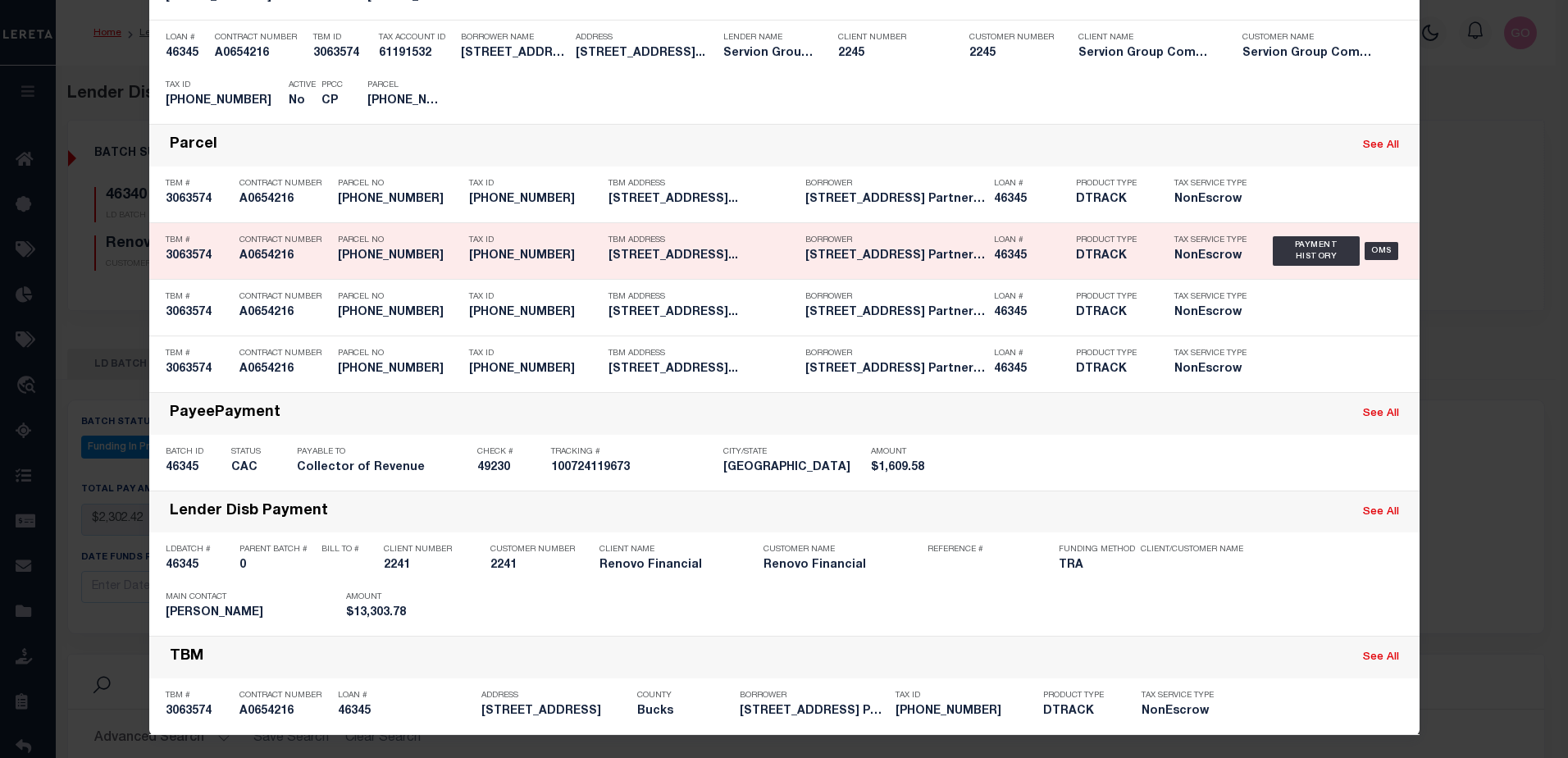
scroll to position [355, 0]
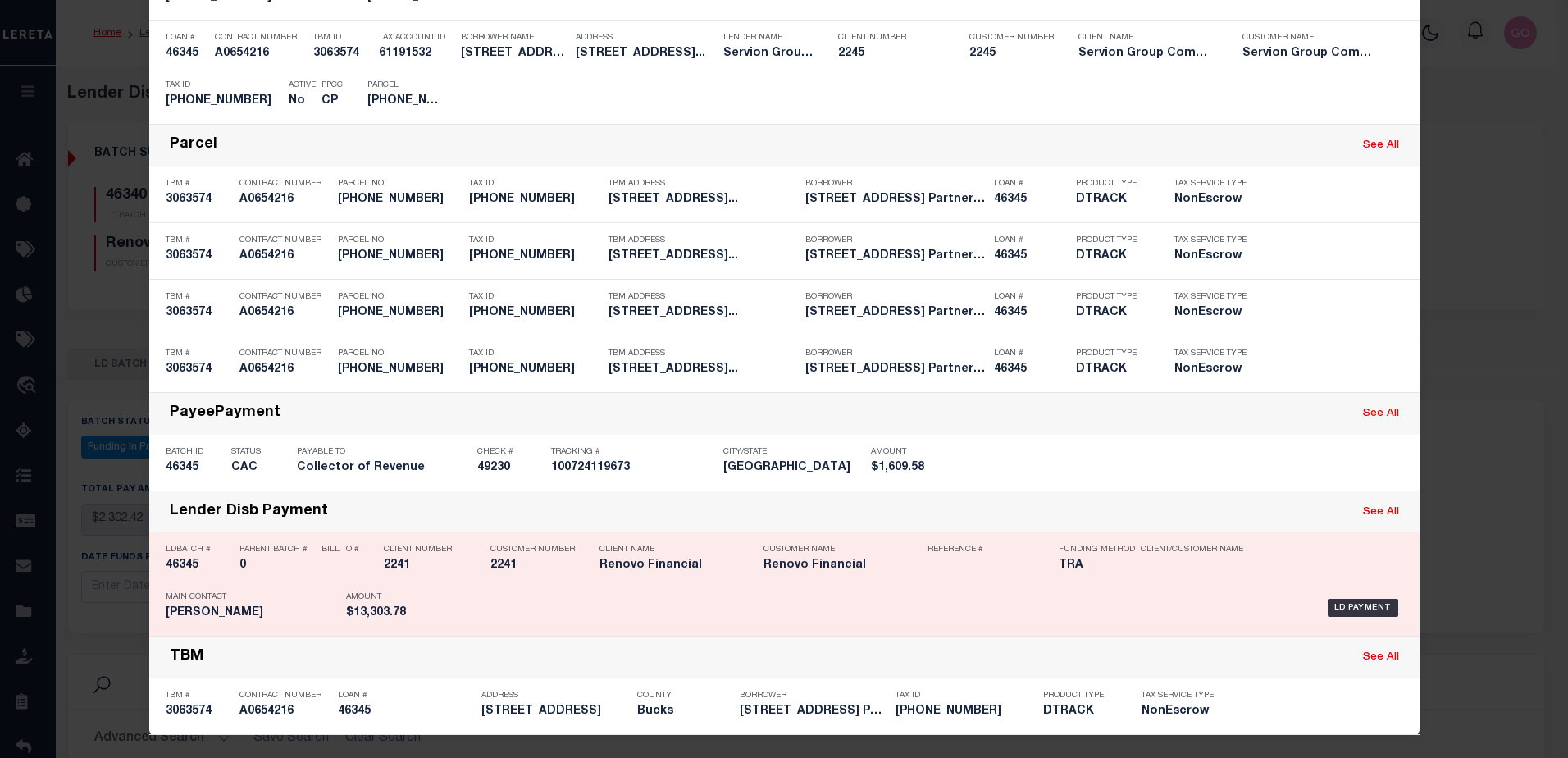
click at [177, 565] on h5 "46345" at bounding box center [199, 565] width 66 height 14
checkbox input "true"
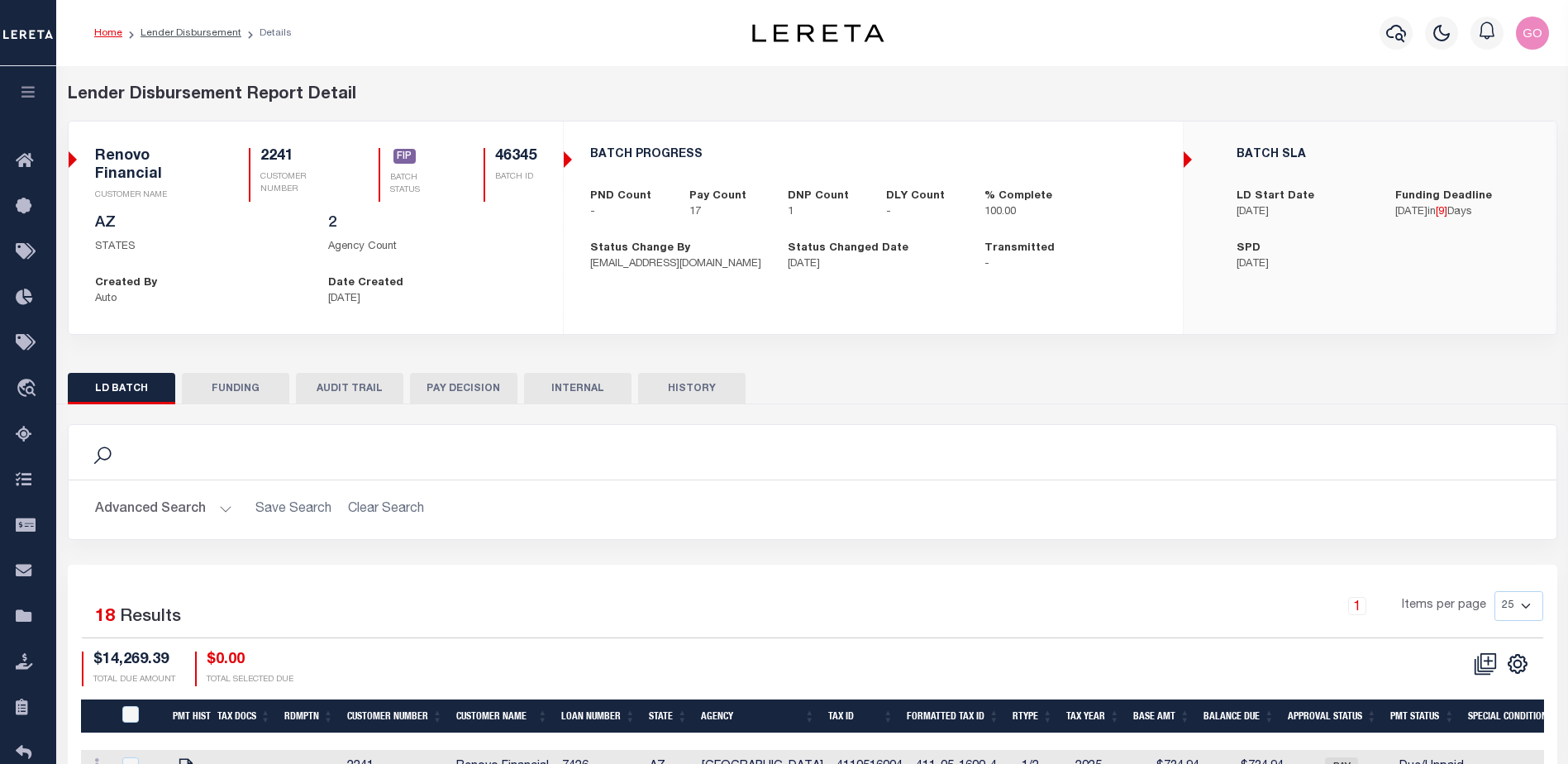
click at [233, 397] on button "FUNDING" at bounding box center [235, 388] width 107 height 31
select select "100"
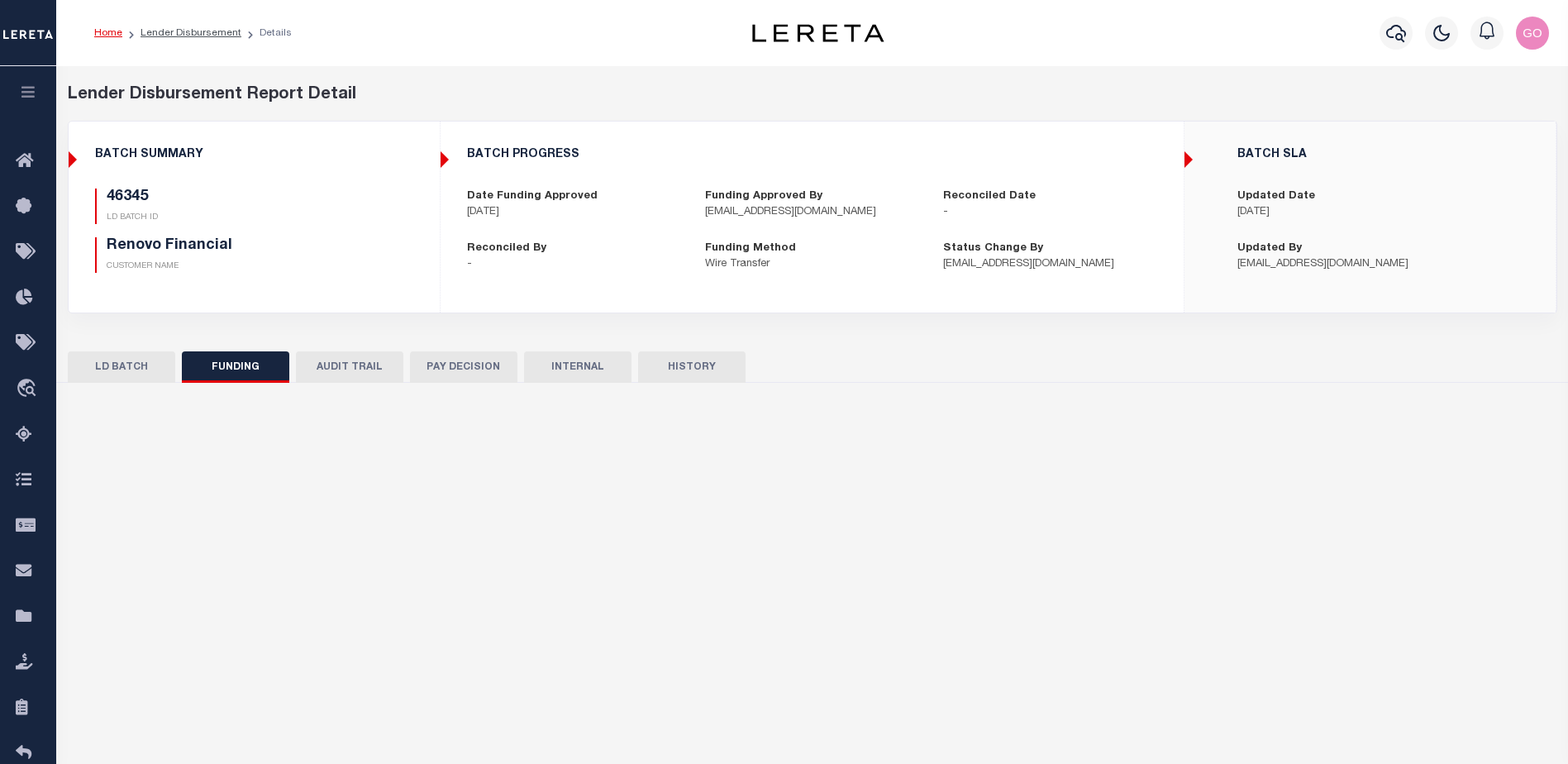
type input "$13,303.78"
type input "$0"
type input "[DATE]"
select select "100"
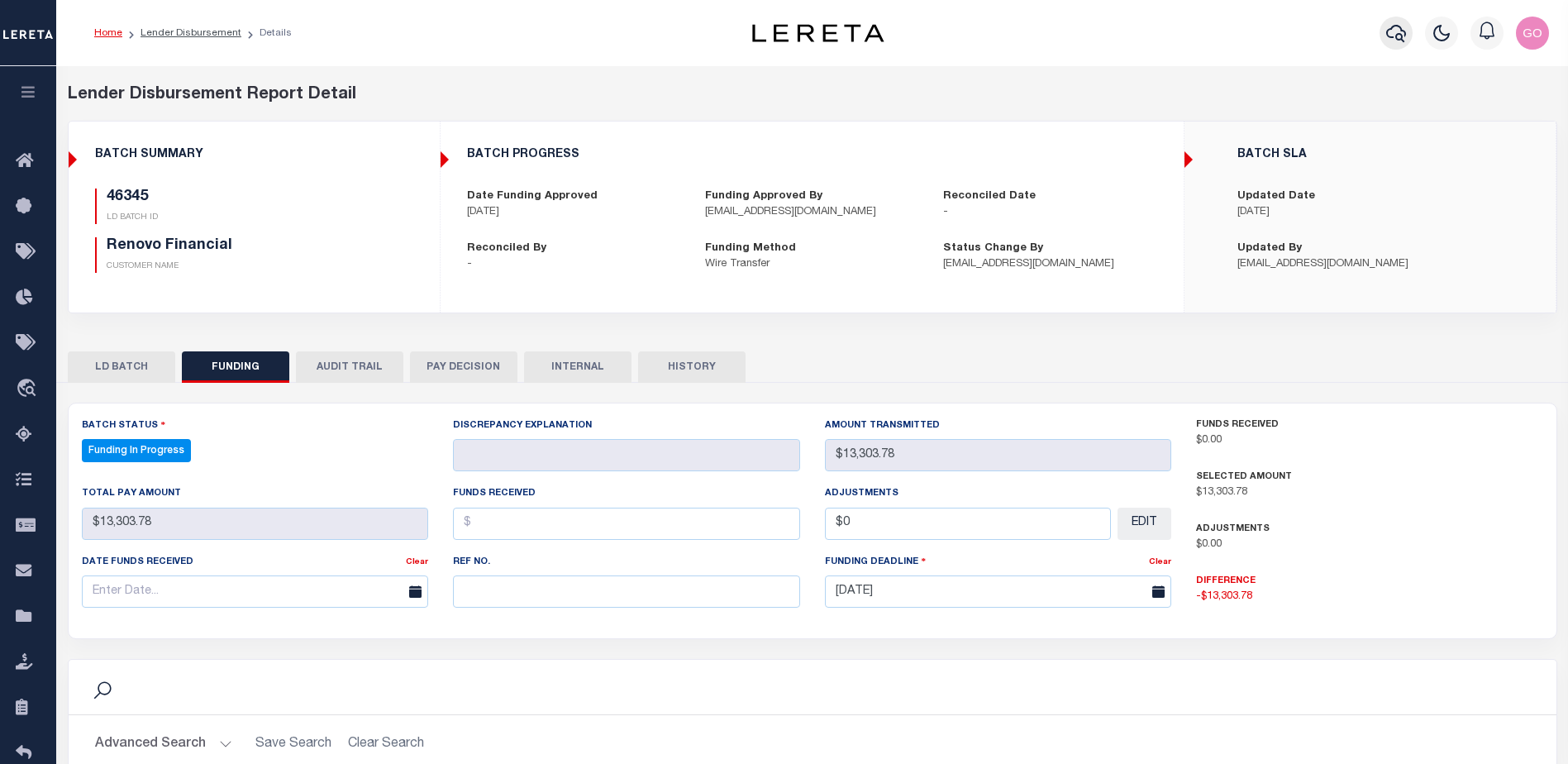
click at [1403, 34] on icon "button" at bounding box center [1396, 33] width 20 height 20
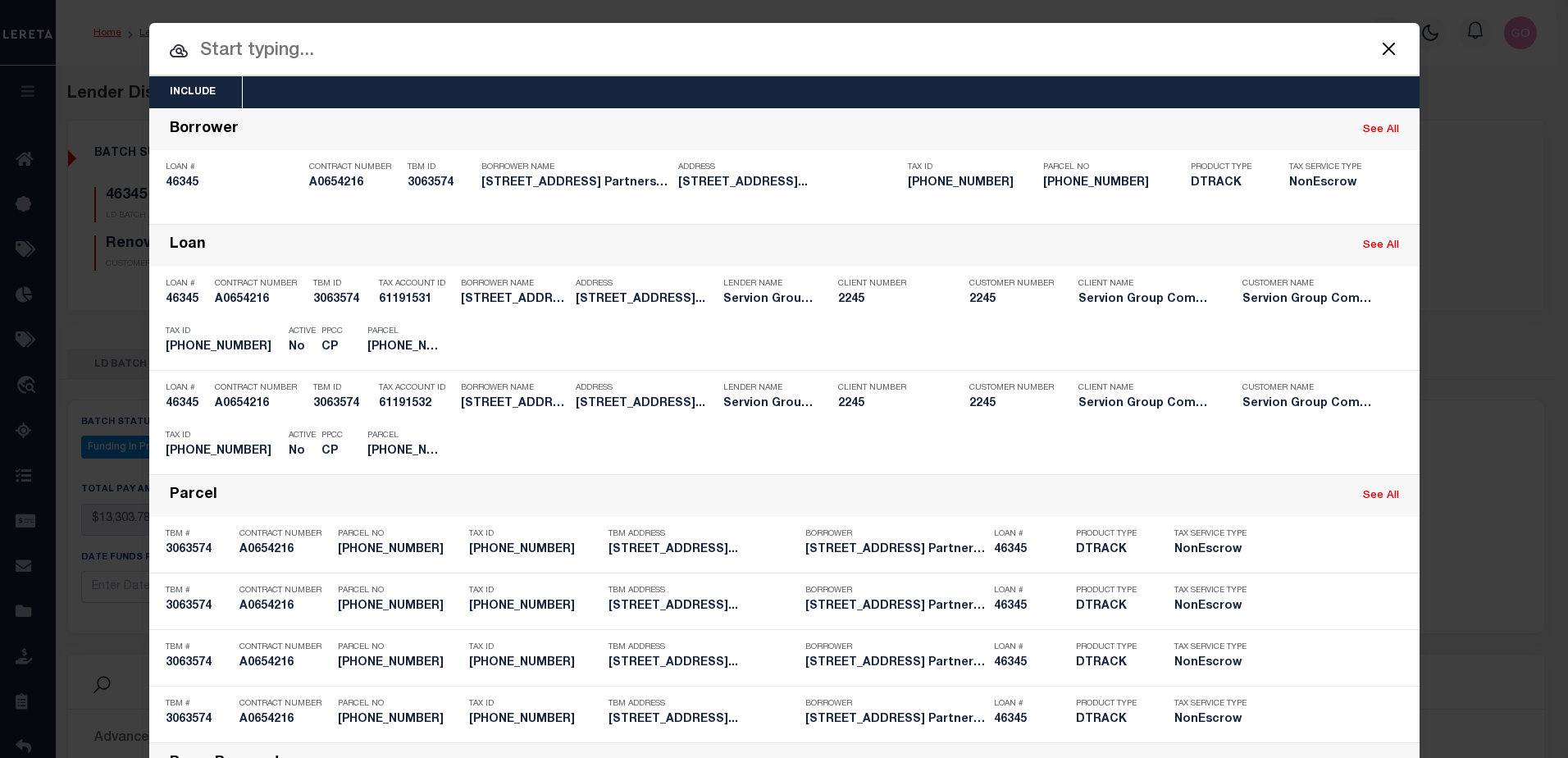
click at [243, 46] on input "text" at bounding box center [784, 51] width 1271 height 28
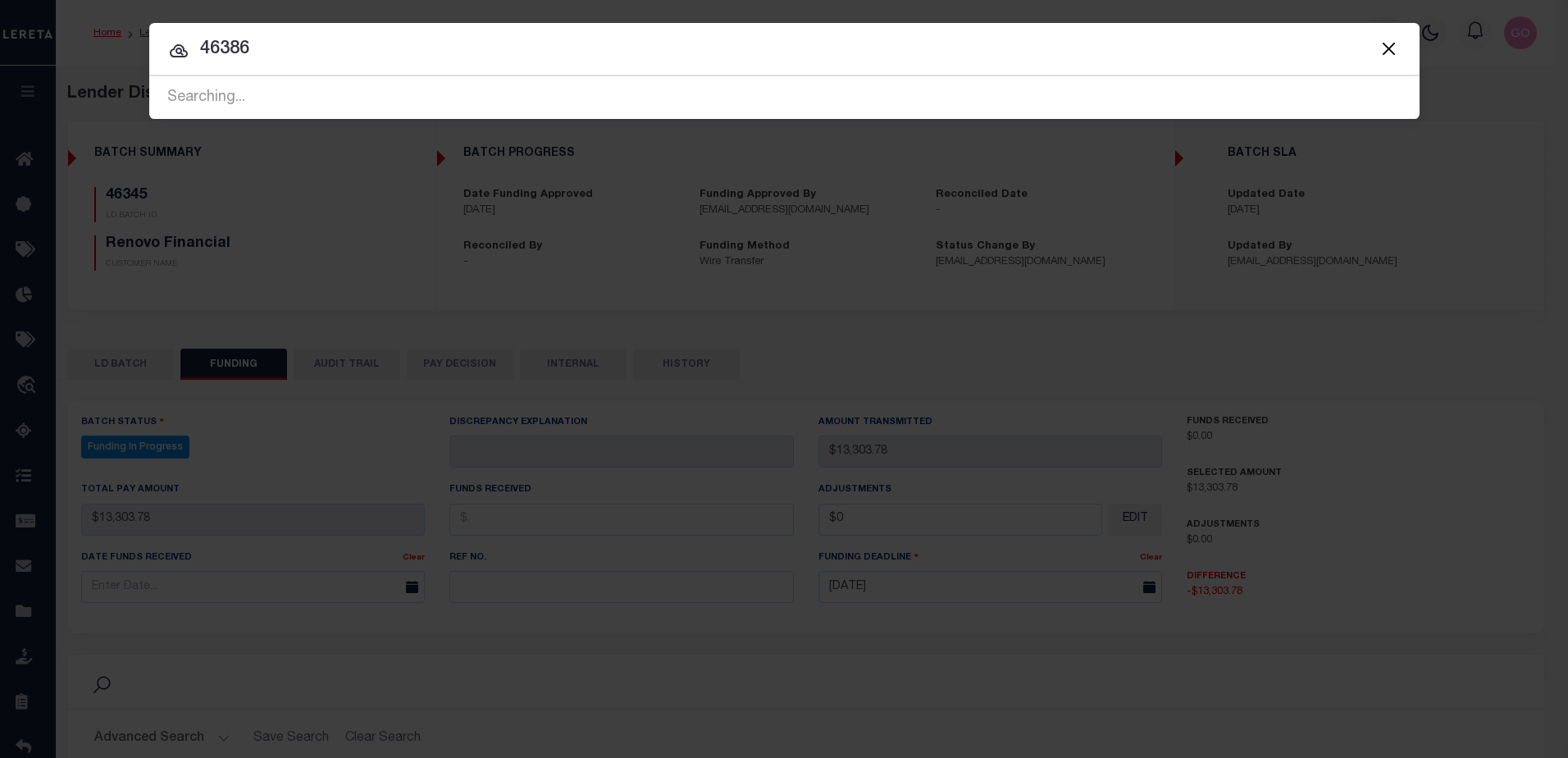
type input "46386"
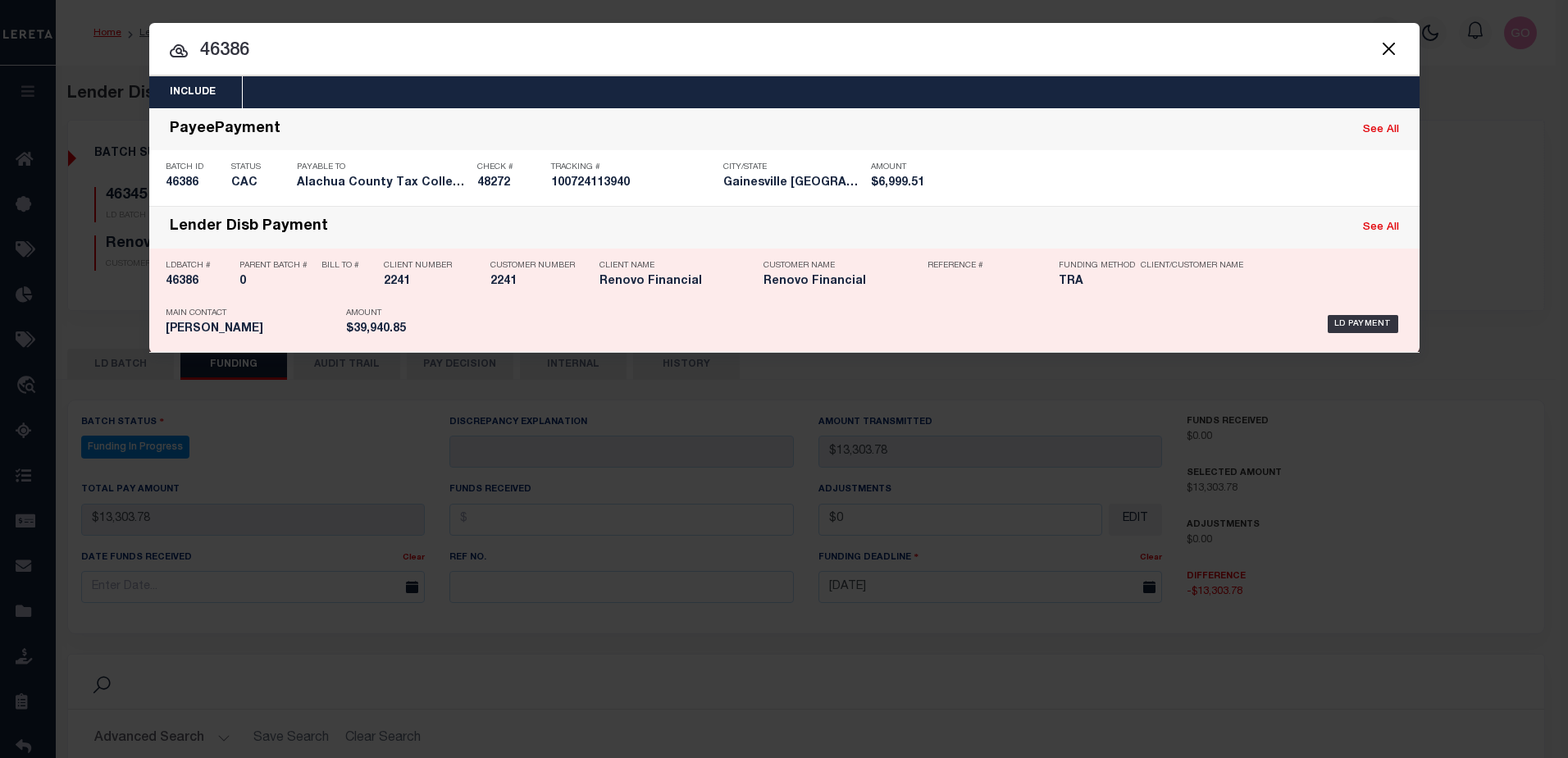
click at [185, 284] on h5 "46386" at bounding box center [199, 282] width 66 height 14
checkbox input "true"
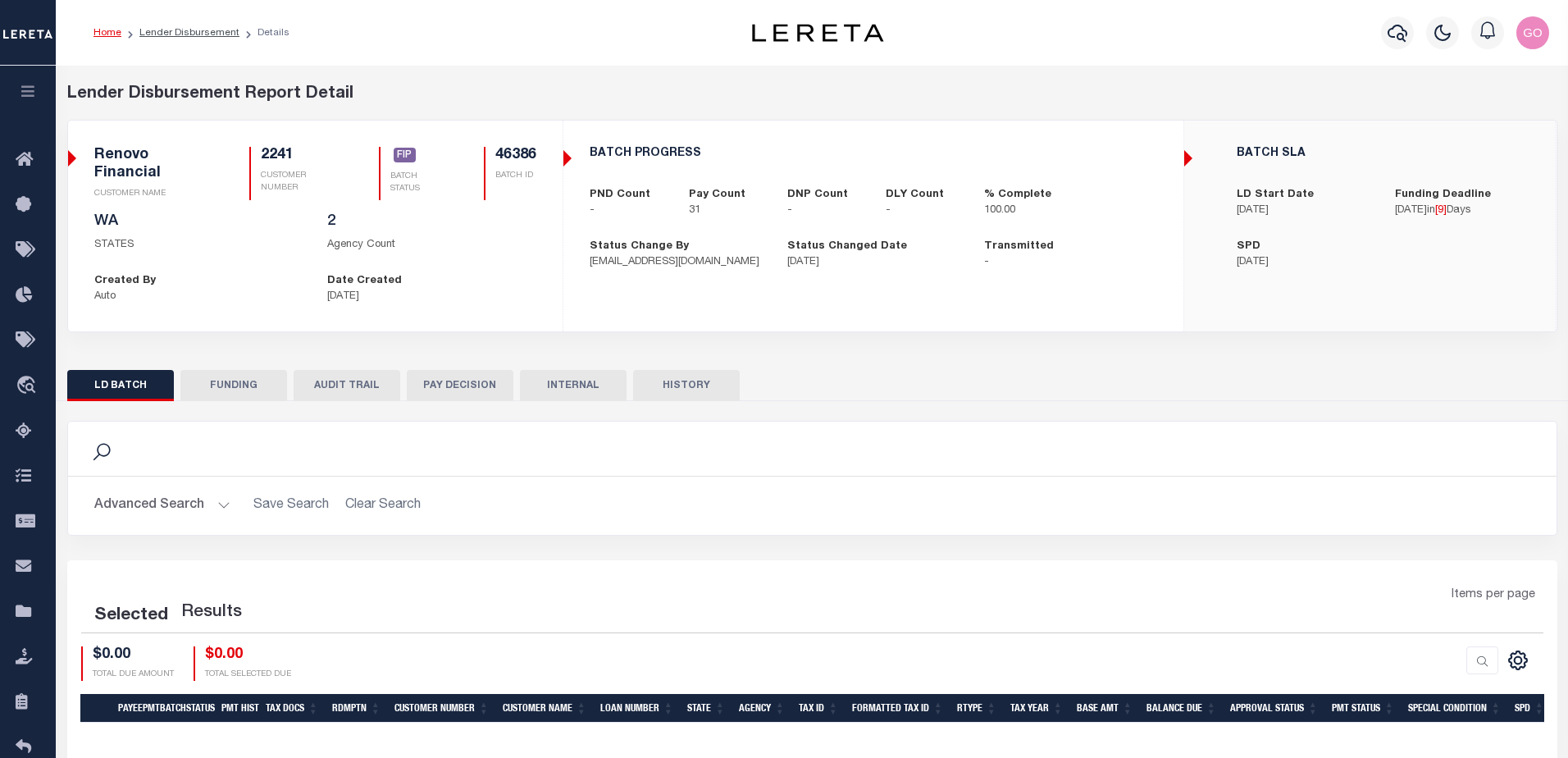
click at [250, 379] on button "FUNDING" at bounding box center [233, 385] width 106 height 31
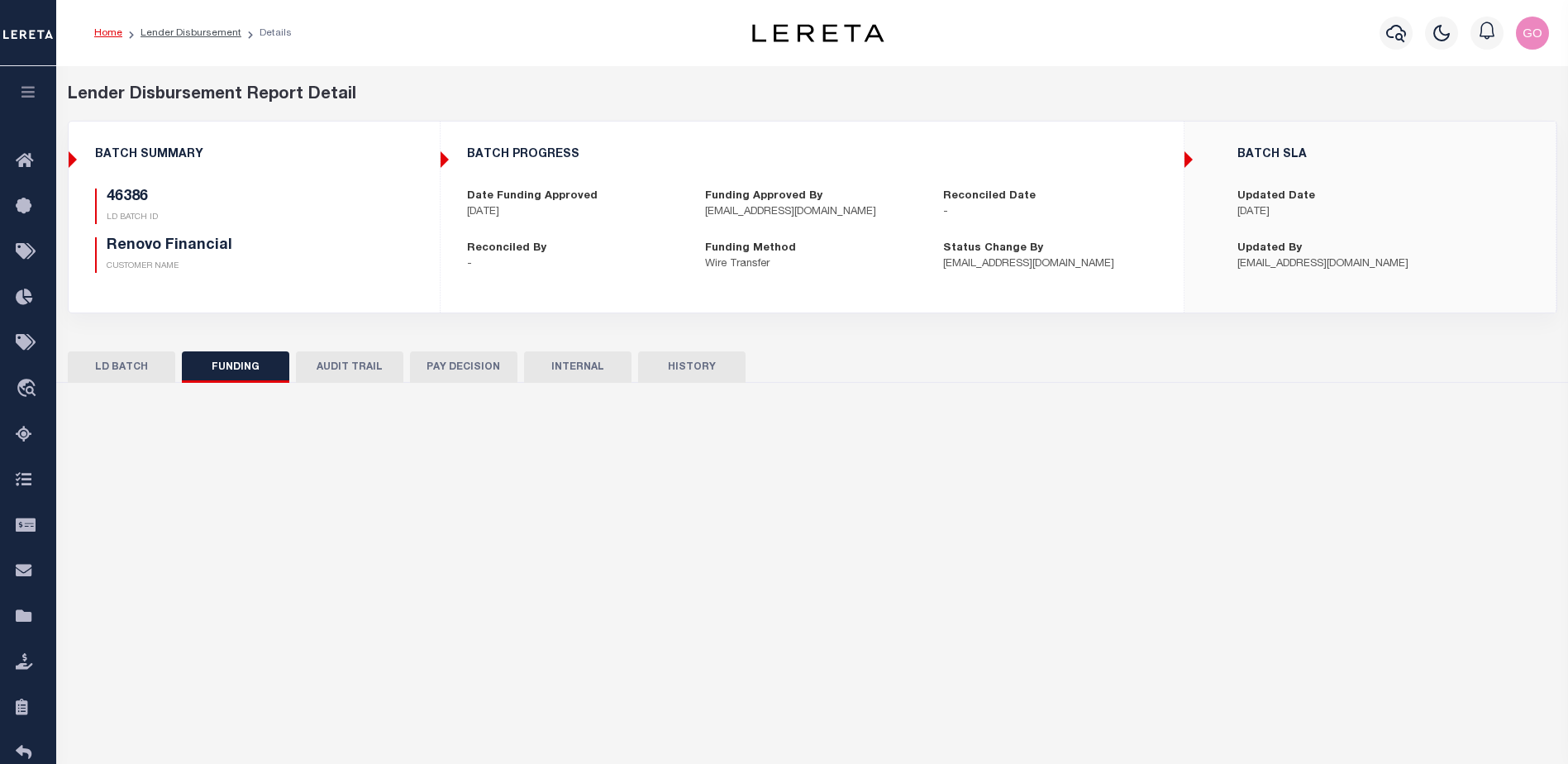
type input "$39,940.85"
type input "$0"
select select "100"
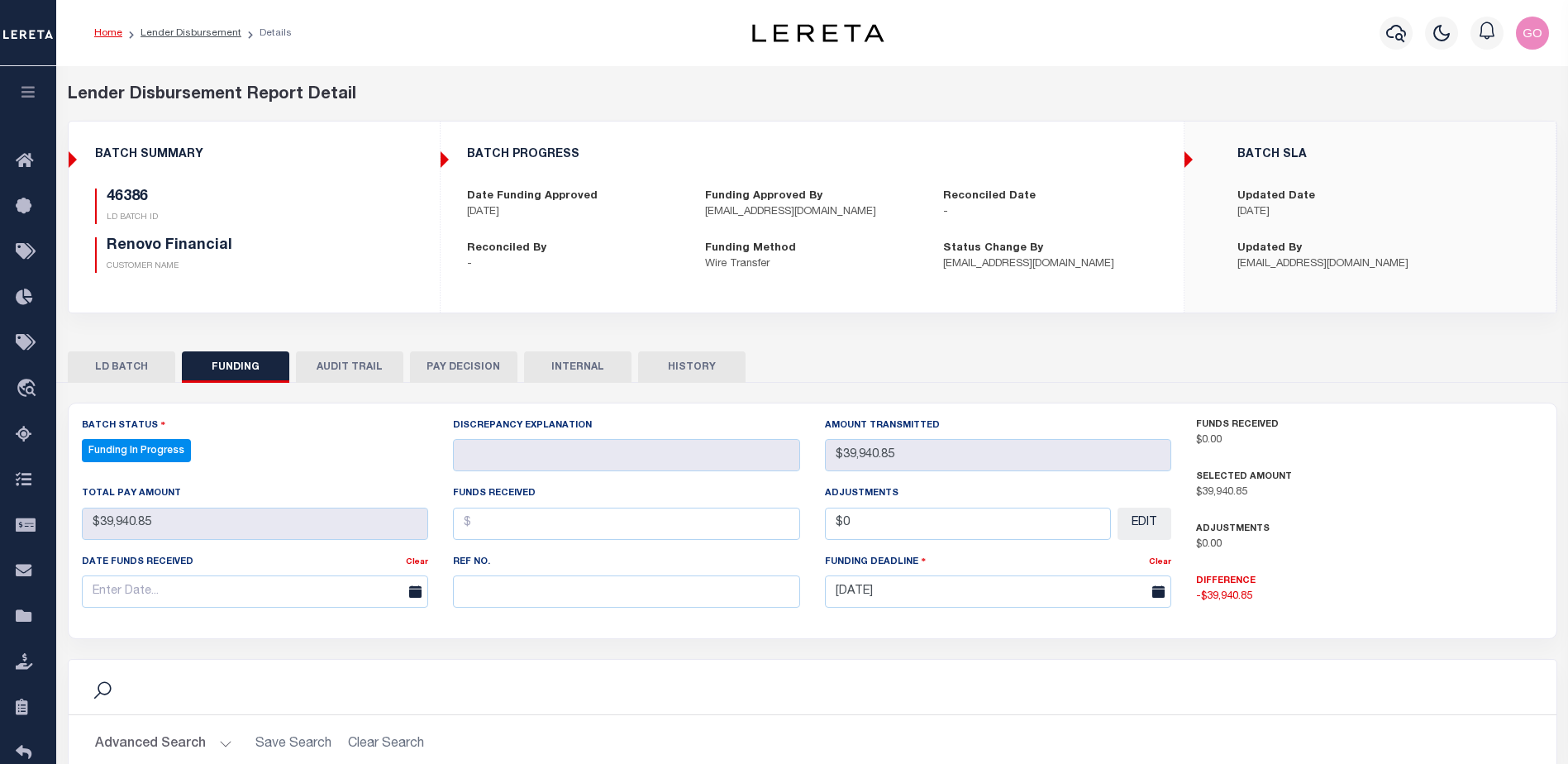
select select "100"
click at [1454, 531] on div "Adjustments $0.00" at bounding box center [1369, 537] width 347 height 32
